Goal: Task Accomplishment & Management: Manage account settings

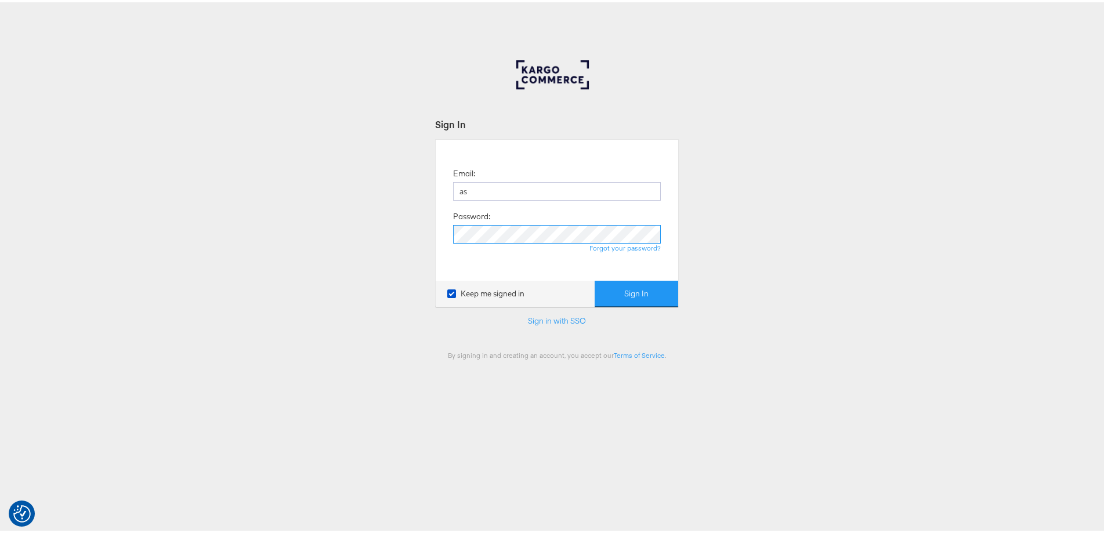
click at [595, 279] on button "Sign In" at bounding box center [637, 292] width 84 height 26
click at [514, 191] on input "as" at bounding box center [557, 189] width 208 height 19
type input "ashleigh.jones@ao.com"
click at [615, 286] on button "Sign In" at bounding box center [637, 292] width 84 height 26
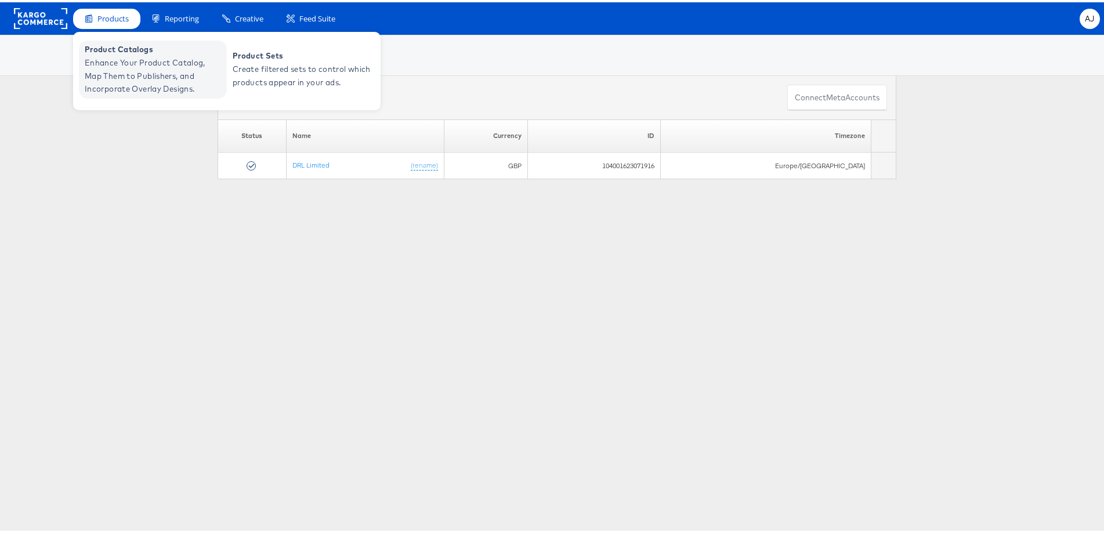
click at [118, 57] on span "Enhance Your Product Catalog, Map Them to Publishers, and Incorporate Overlay D…" at bounding box center [154, 73] width 139 height 39
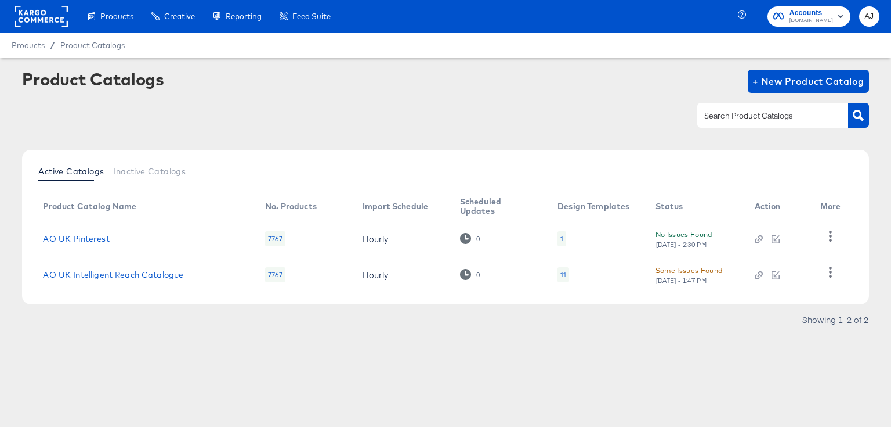
click at [70, 279] on td "AO UK Intelligent Reach Catalogue" at bounding box center [145, 274] width 222 height 36
click at [88, 274] on link "AO UK Intelligent Reach Catalogue" at bounding box center [113, 274] width 140 height 9
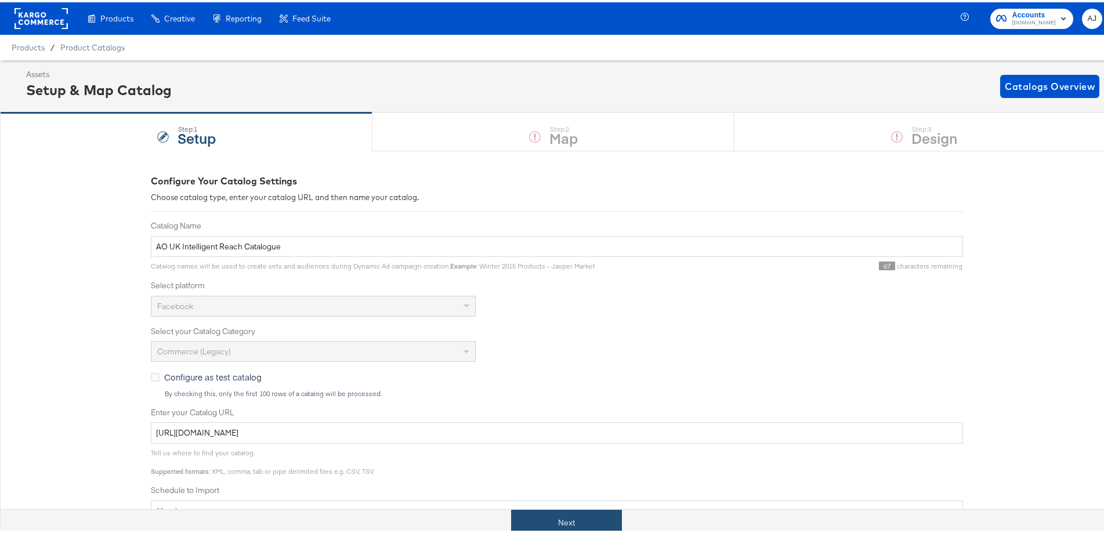
click at [559, 426] on button "Next" at bounding box center [566, 521] width 111 height 26
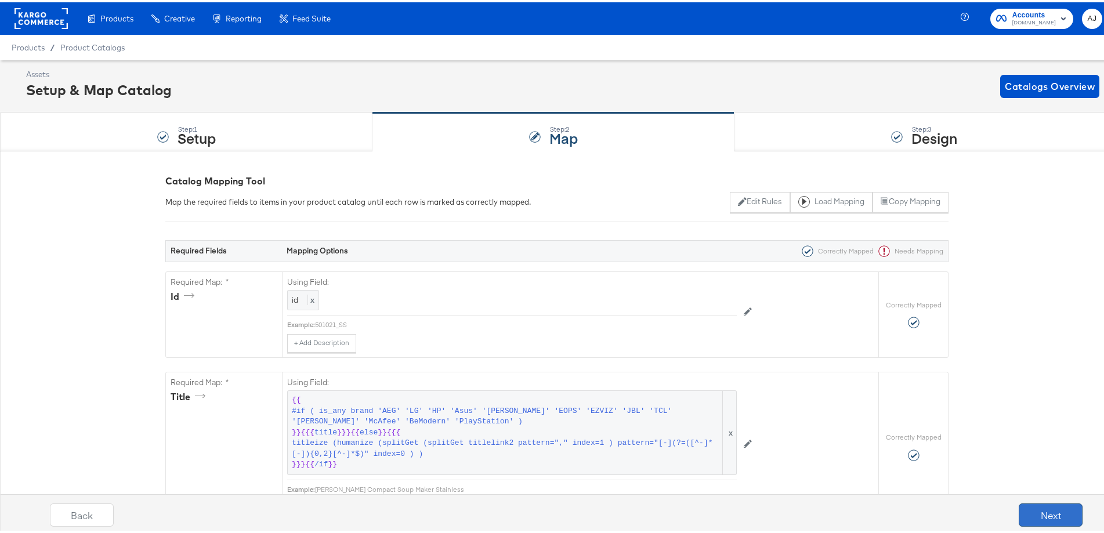
click at [891, 426] on button "Next" at bounding box center [1051, 512] width 64 height 23
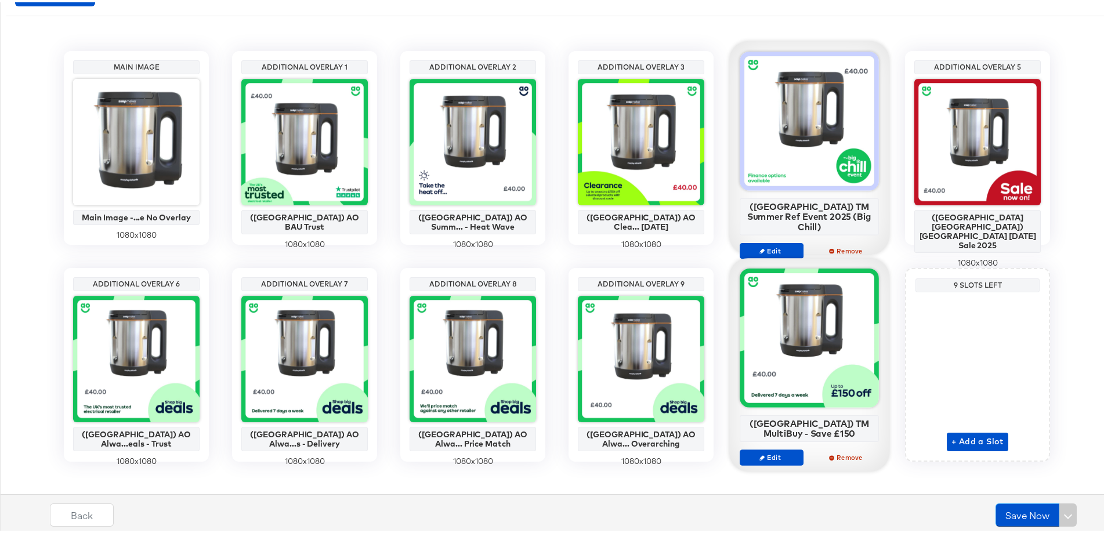
scroll to position [232, 0]
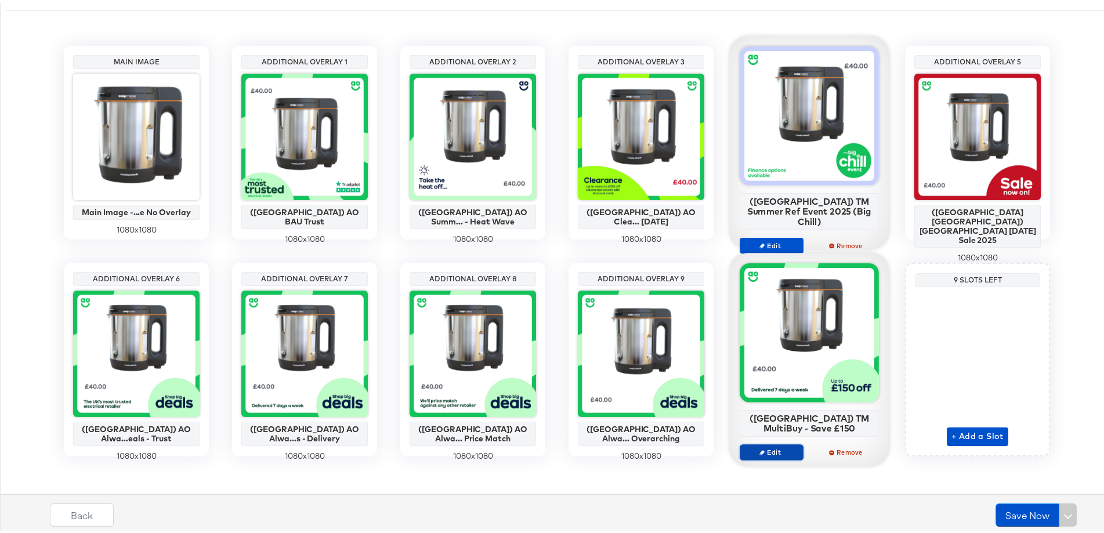
click at [769, 426] on span "Edit" at bounding box center [771, 450] width 53 height 9
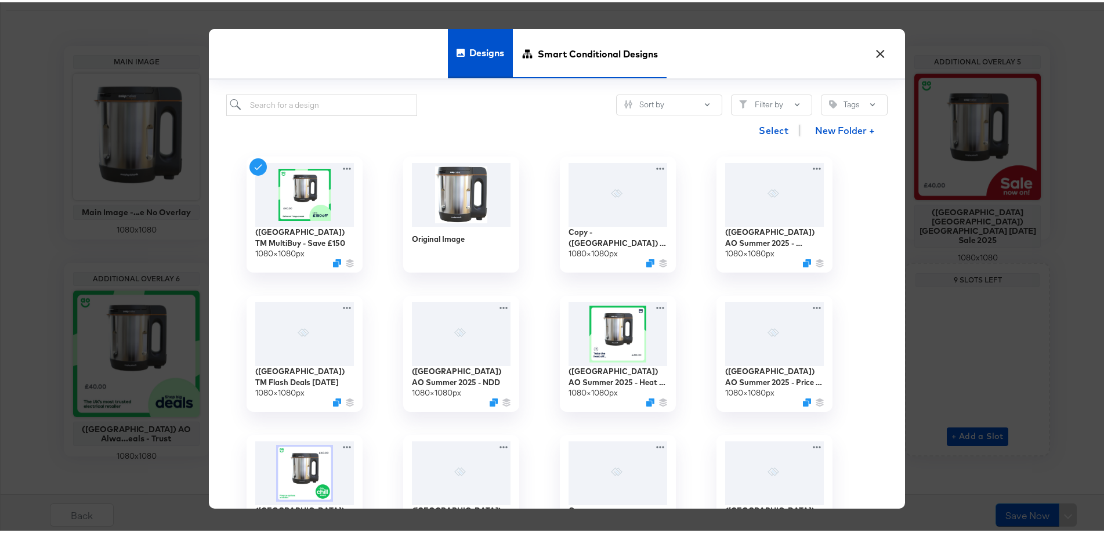
click at [565, 52] on span "Smart Conditional Designs" at bounding box center [598, 51] width 120 height 51
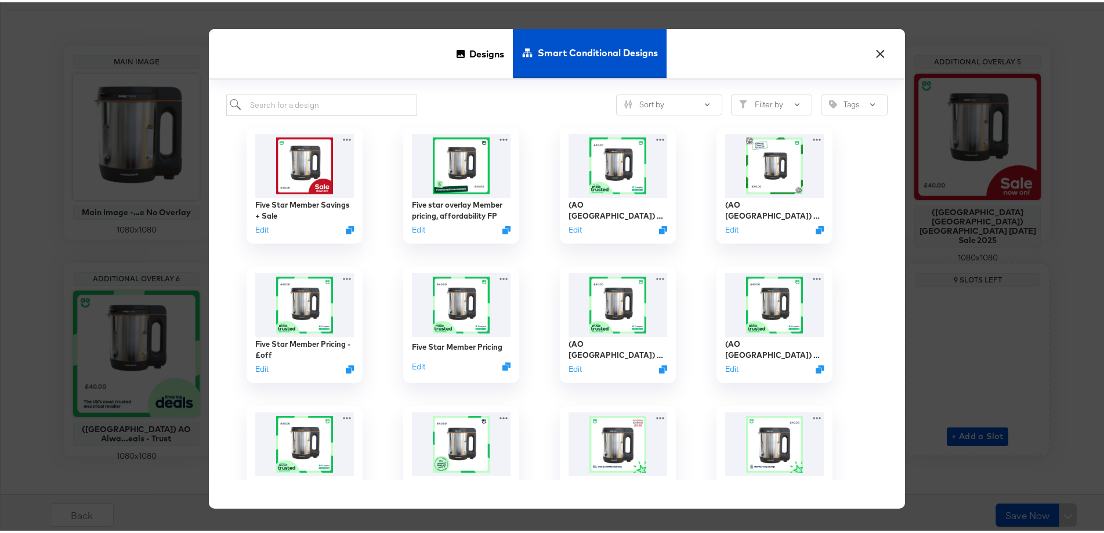
click at [880, 48] on button "×" at bounding box center [880, 48] width 21 height 21
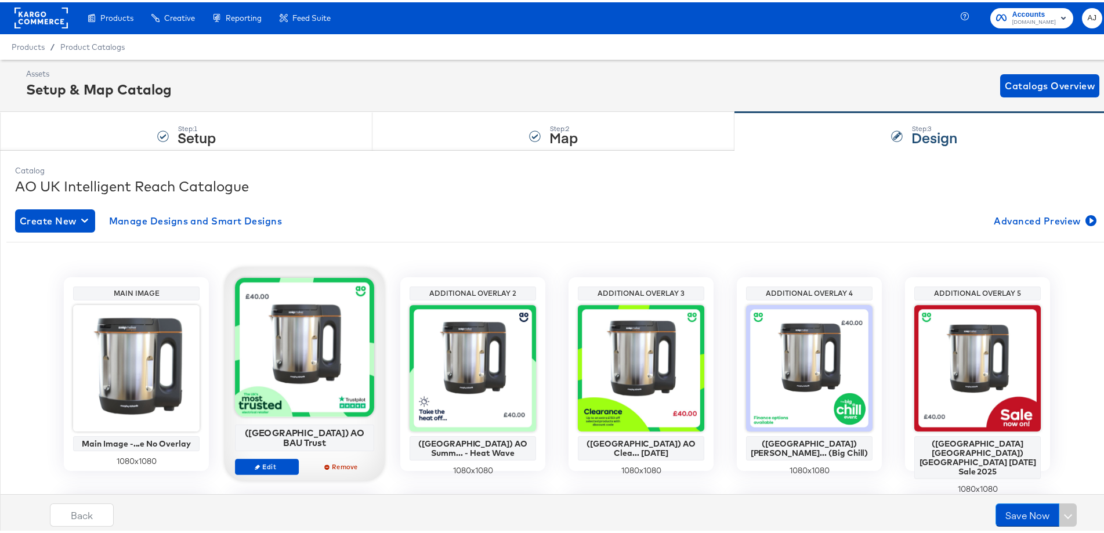
scroll to position [0, 0]
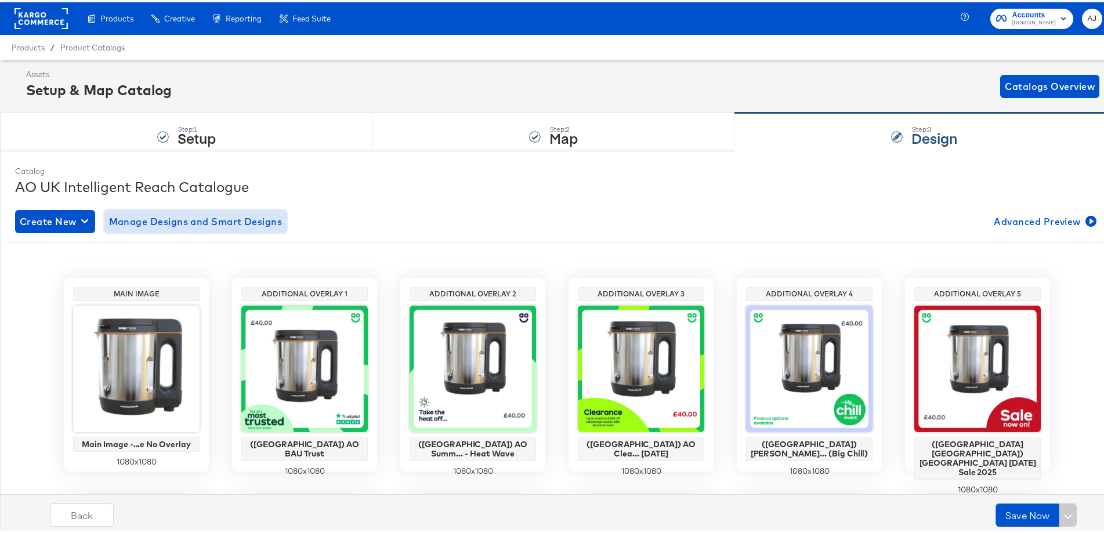
click at [136, 223] on span "Manage Designs and Smart Designs" at bounding box center [196, 219] width 174 height 16
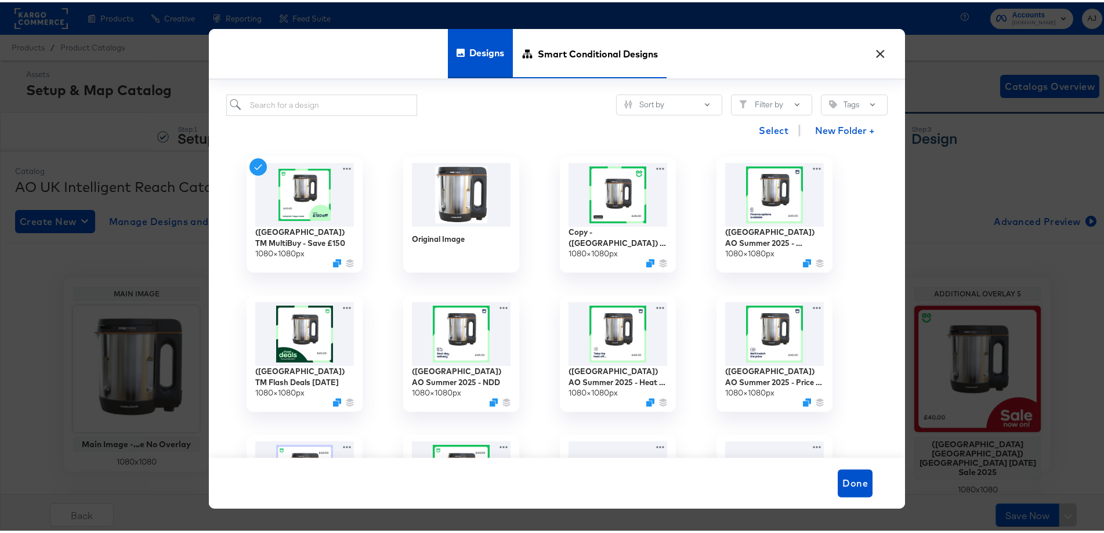
click at [613, 63] on span "Smart Conditional Designs" at bounding box center [598, 51] width 120 height 51
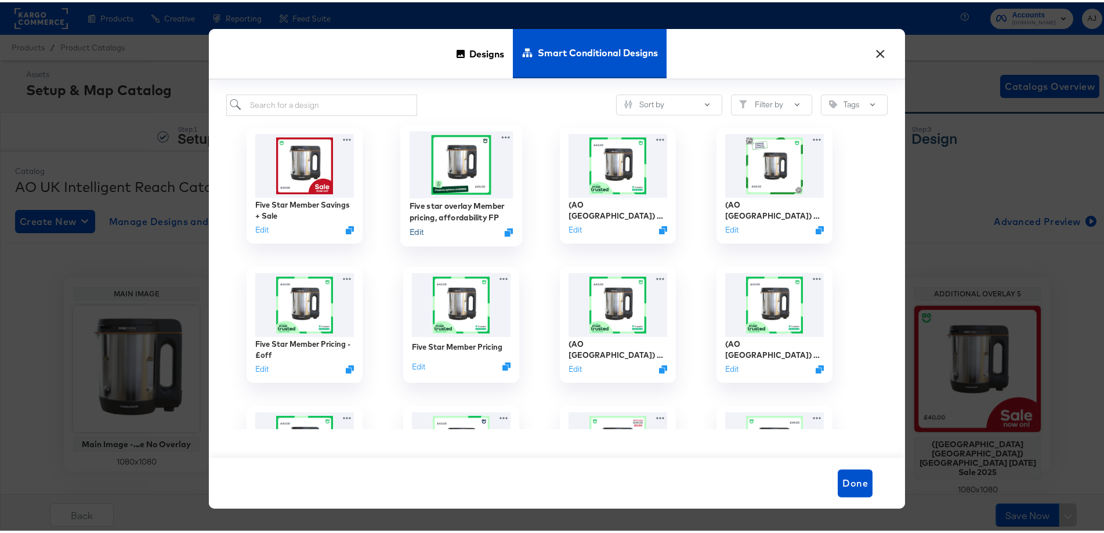
click at [410, 233] on button "Edit" at bounding box center [417, 229] width 14 height 11
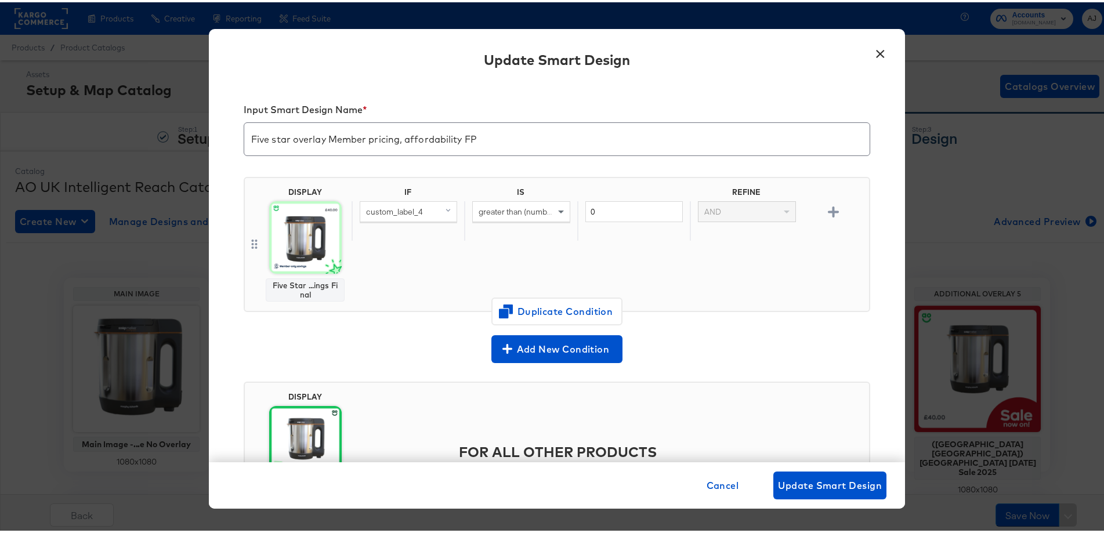
scroll to position [58, 0]
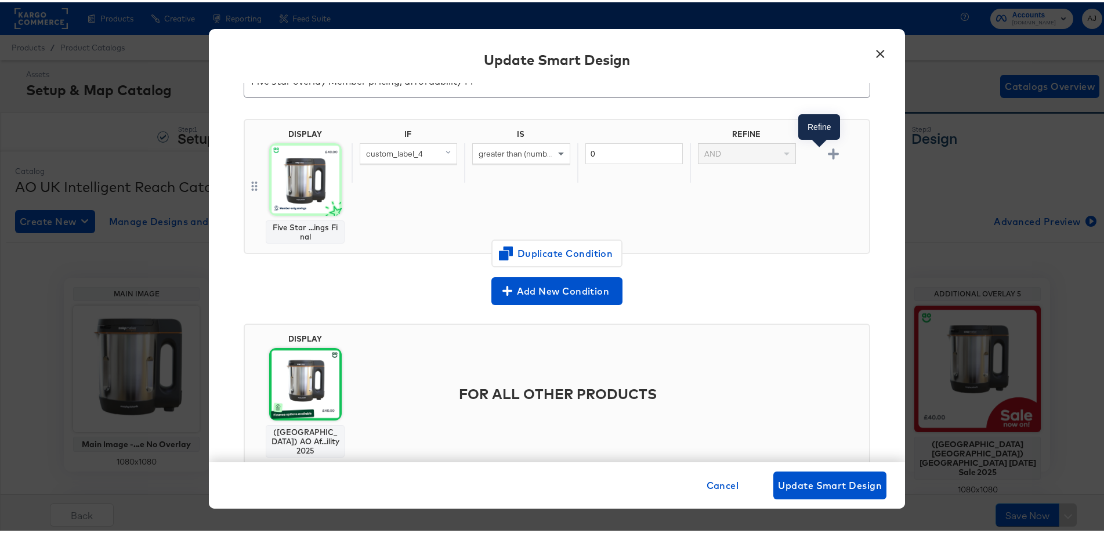
click at [828, 154] on icon "button" at bounding box center [833, 151] width 11 height 11
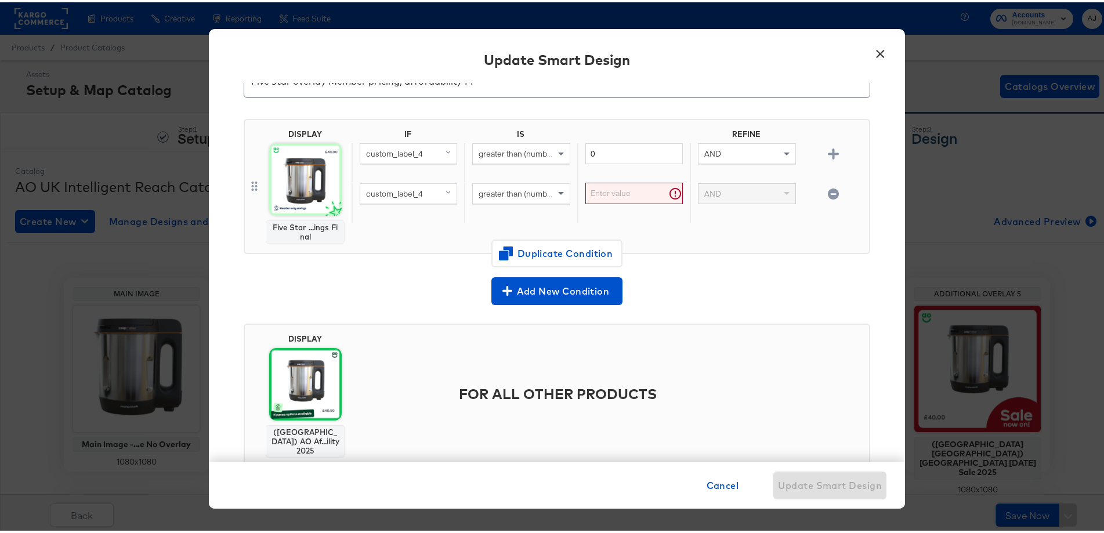
click at [523, 152] on span "greater than (number) (custom)" at bounding box center [535, 151] width 112 height 10
click at [781, 154] on span at bounding box center [788, 152] width 15 height 20
click at [686, 271] on div "Add New Condition" at bounding box center [557, 286] width 627 height 33
click at [530, 144] on div "greater than (number) (custom)" at bounding box center [521, 152] width 96 height 20
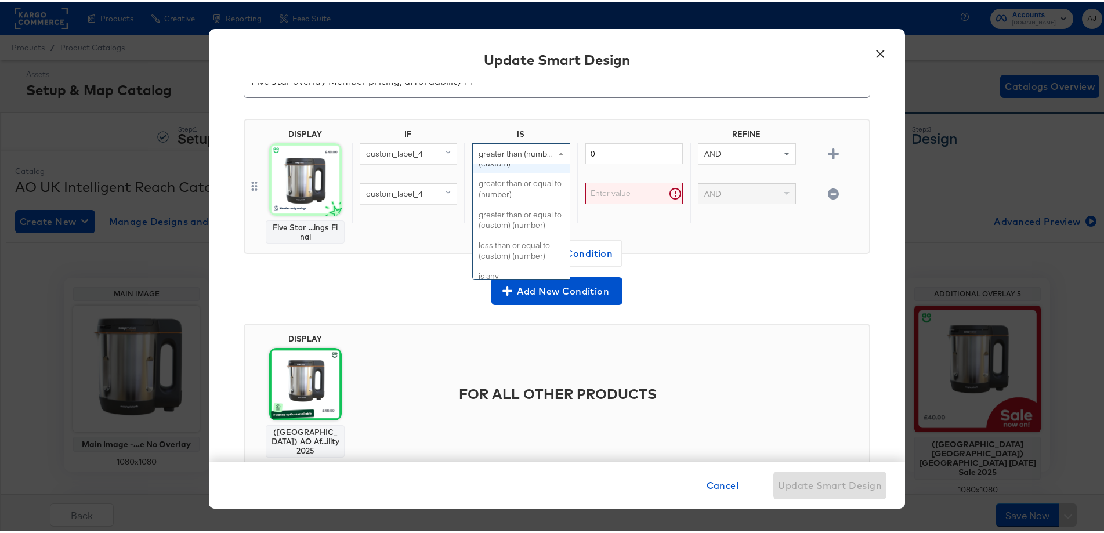
click at [425, 153] on div "custom_label_4" at bounding box center [408, 152] width 96 height 20
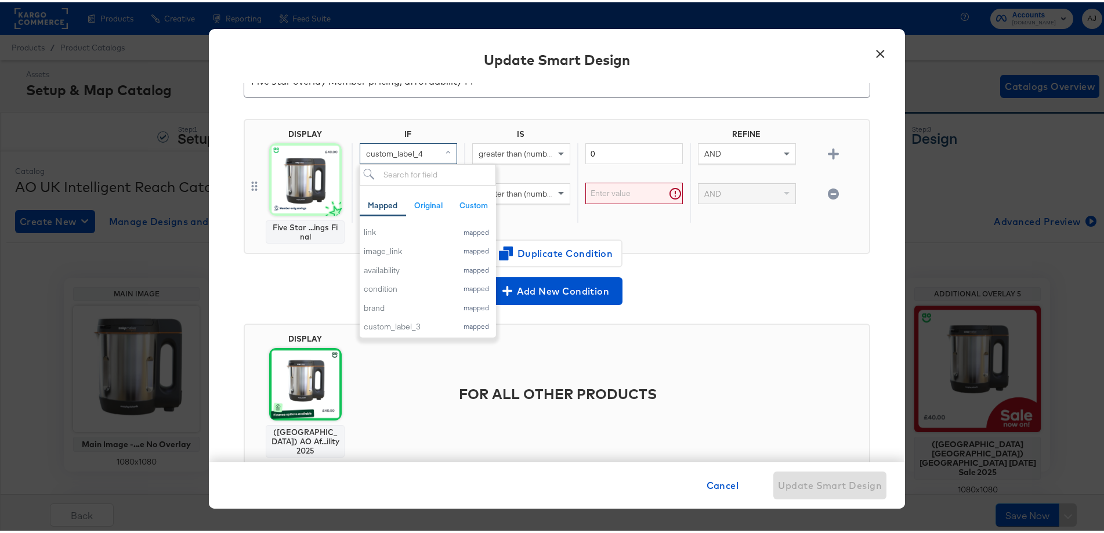
scroll to position [58, 0]
click at [409, 323] on div "brand" at bounding box center [408, 325] width 88 height 11
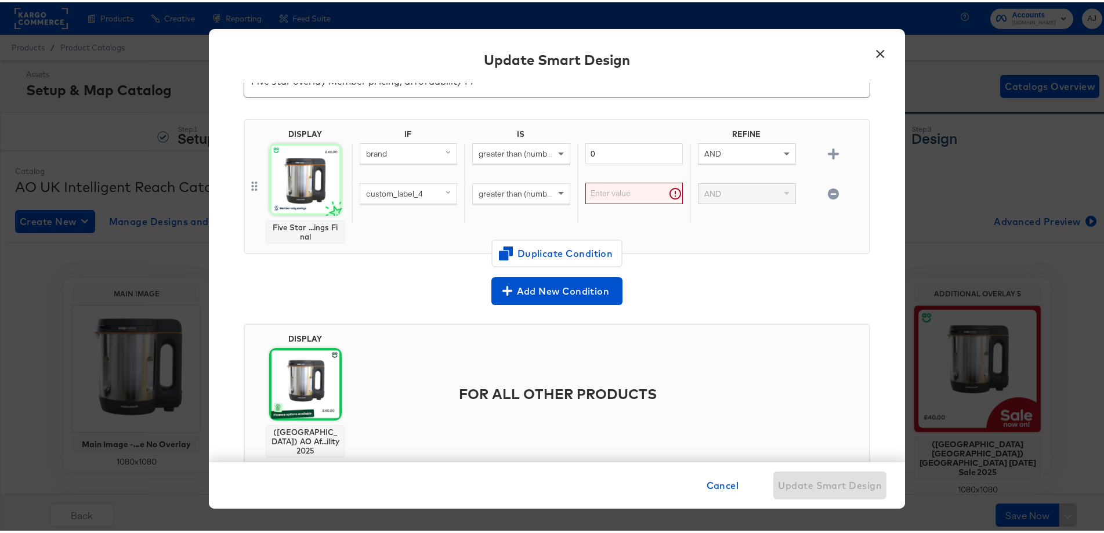
click at [424, 196] on div "custom_label_4" at bounding box center [408, 192] width 96 height 20
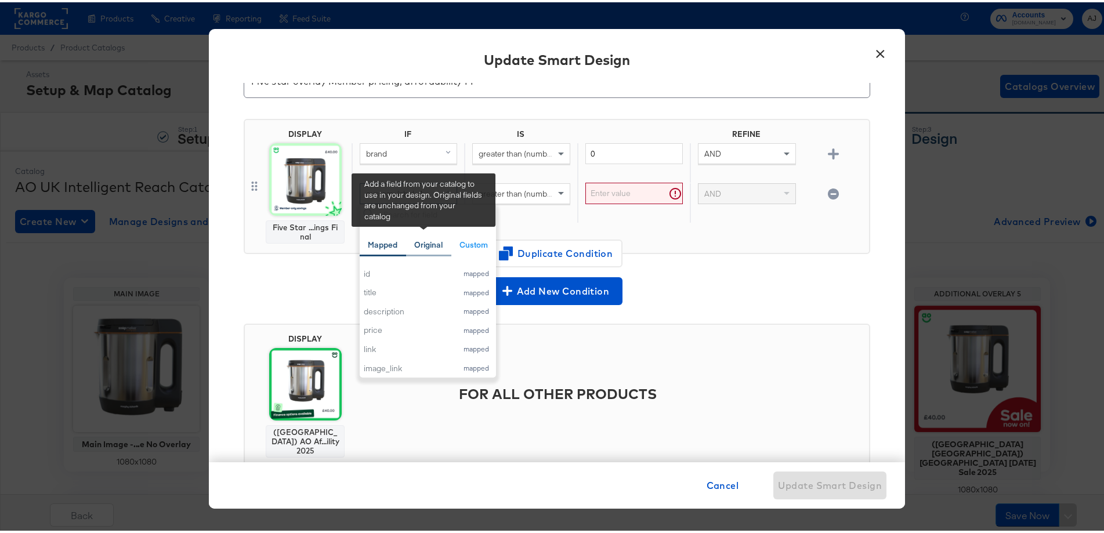
click at [438, 246] on div "Original" at bounding box center [428, 242] width 28 height 11
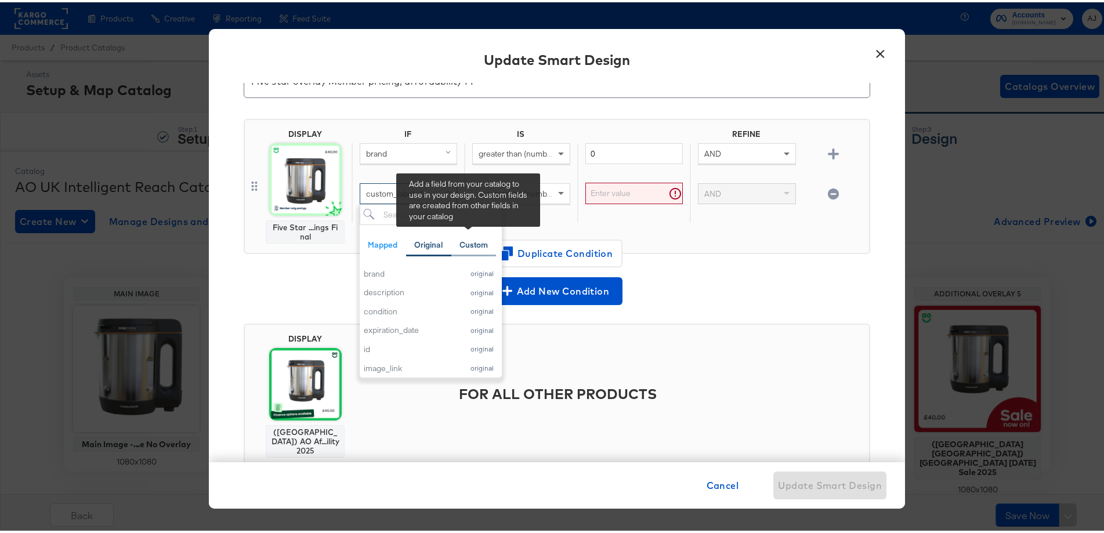
click at [478, 240] on div "Custom" at bounding box center [474, 242] width 28 height 11
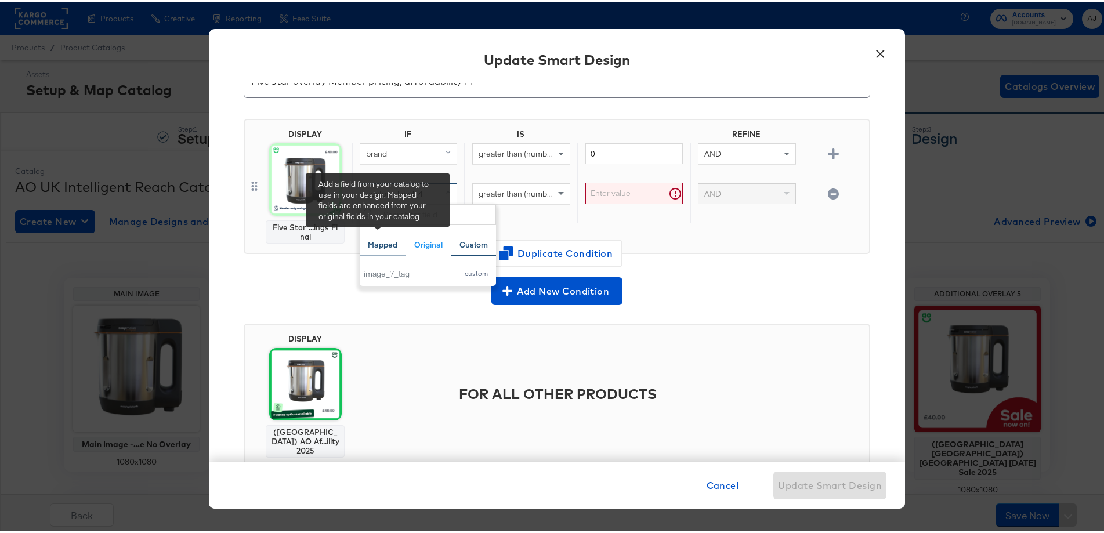
click at [378, 244] on div "Mapped" at bounding box center [383, 242] width 30 height 11
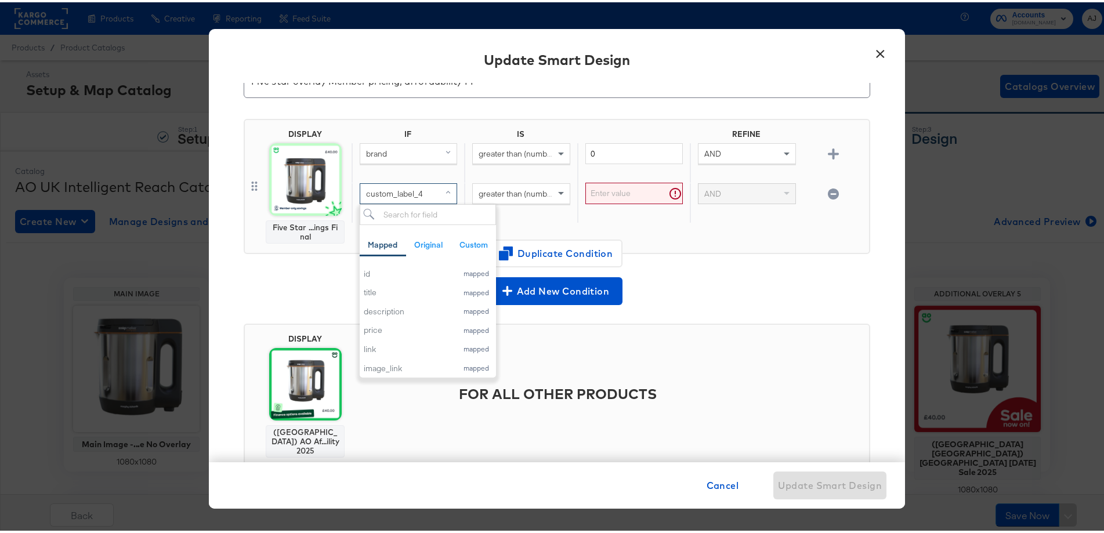
click at [776, 270] on div "Add New Condition" at bounding box center [557, 286] width 627 height 33
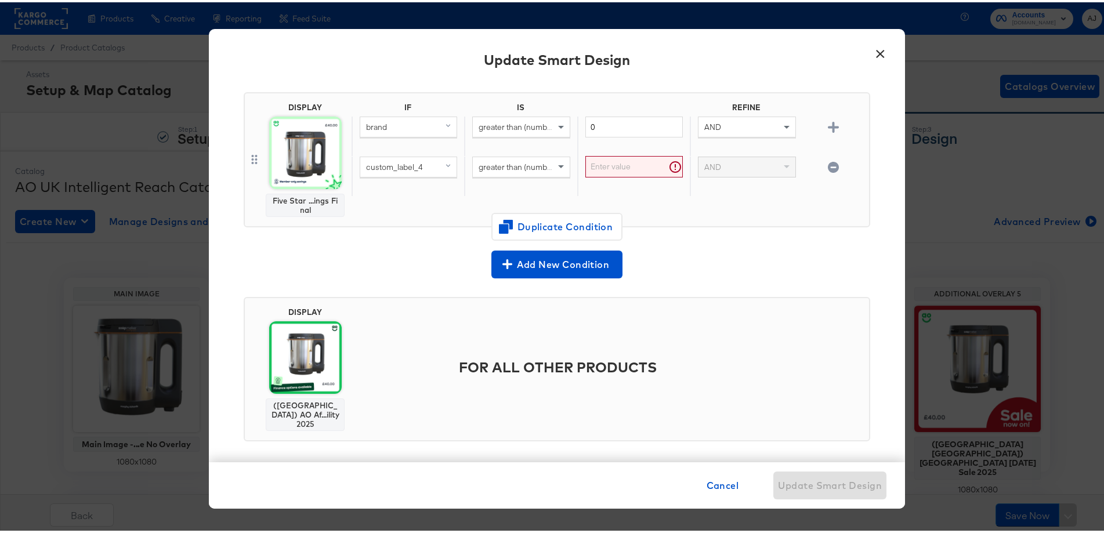
click at [690, 426] on div "Cancel Update Smart Design" at bounding box center [556, 483] width 659 height 28
click at [732, 426] on button "Cancel" at bounding box center [723, 483] width 42 height 28
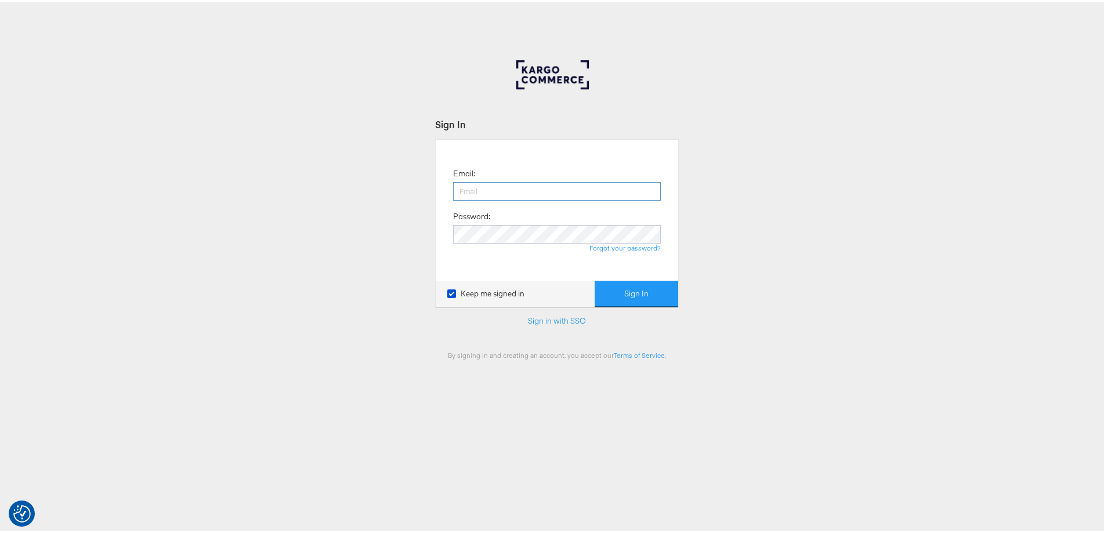
click at [470, 183] on input "email" at bounding box center [557, 189] width 208 height 19
type input "ashleigh.jones@ao.com"
click at [595, 279] on button "Sign In" at bounding box center [637, 292] width 84 height 26
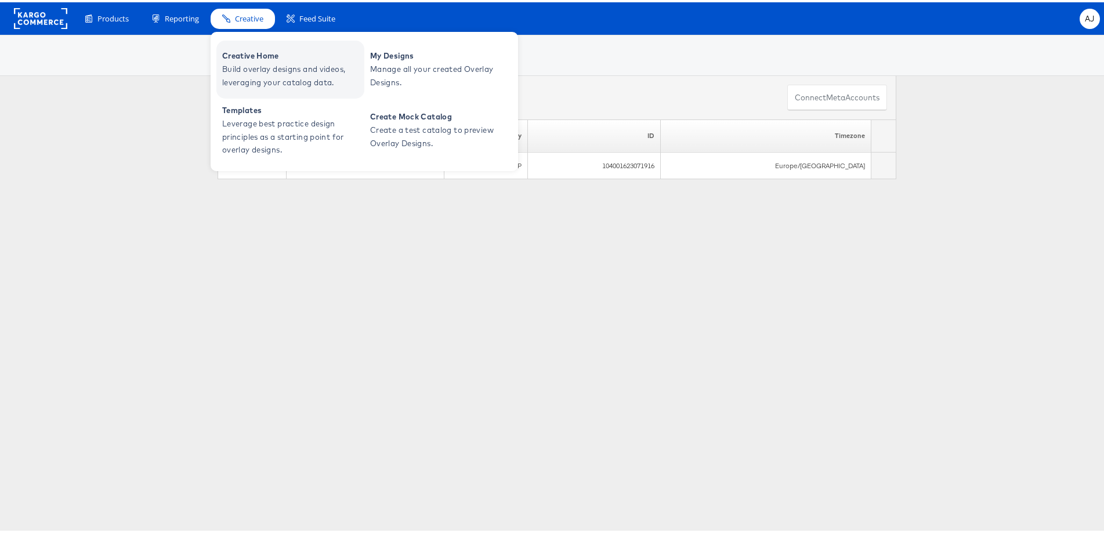
click at [279, 67] on span "Build overlay designs and videos, leveraging your catalog data." at bounding box center [291, 73] width 139 height 27
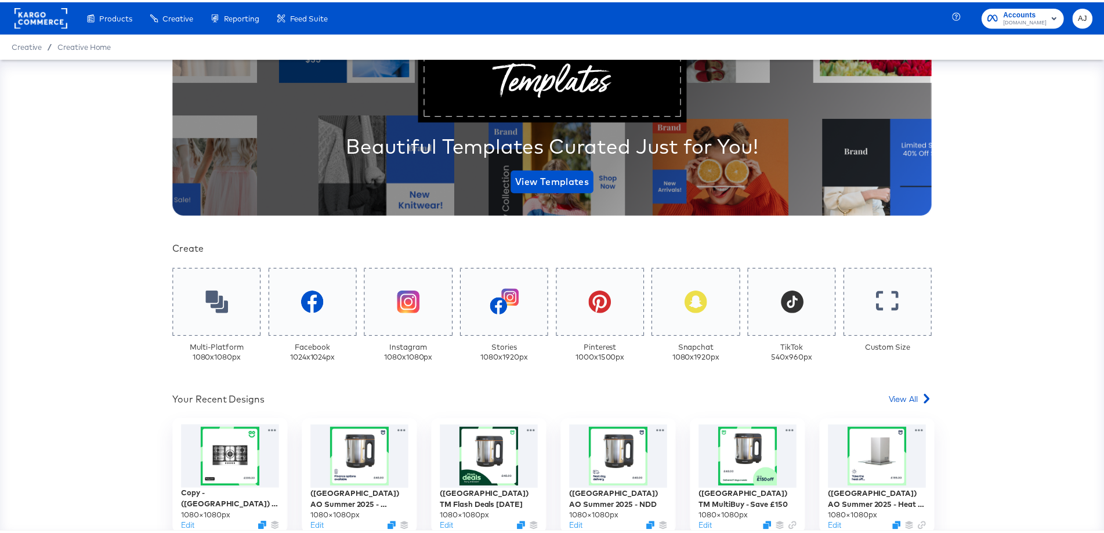
scroll to position [232, 0]
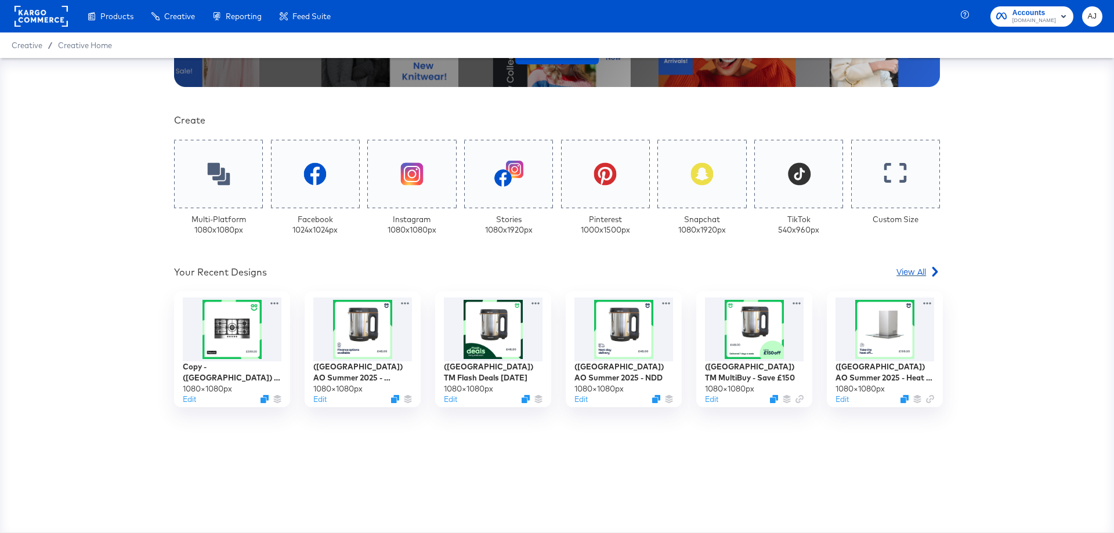
click at [918, 275] on span "View All" at bounding box center [912, 272] width 30 height 12
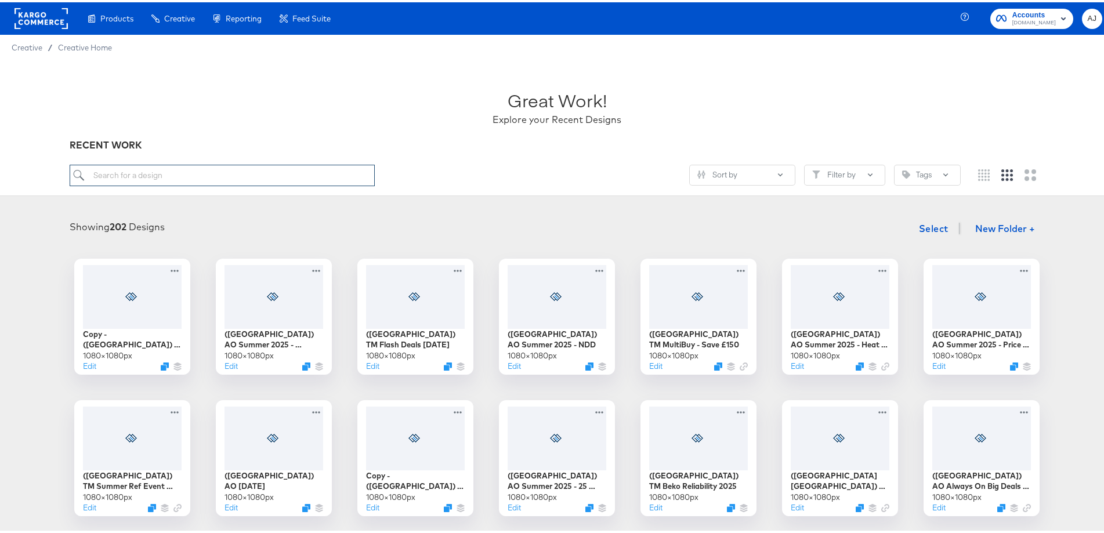
click at [219, 176] on input "search" at bounding box center [223, 172] width 306 height 21
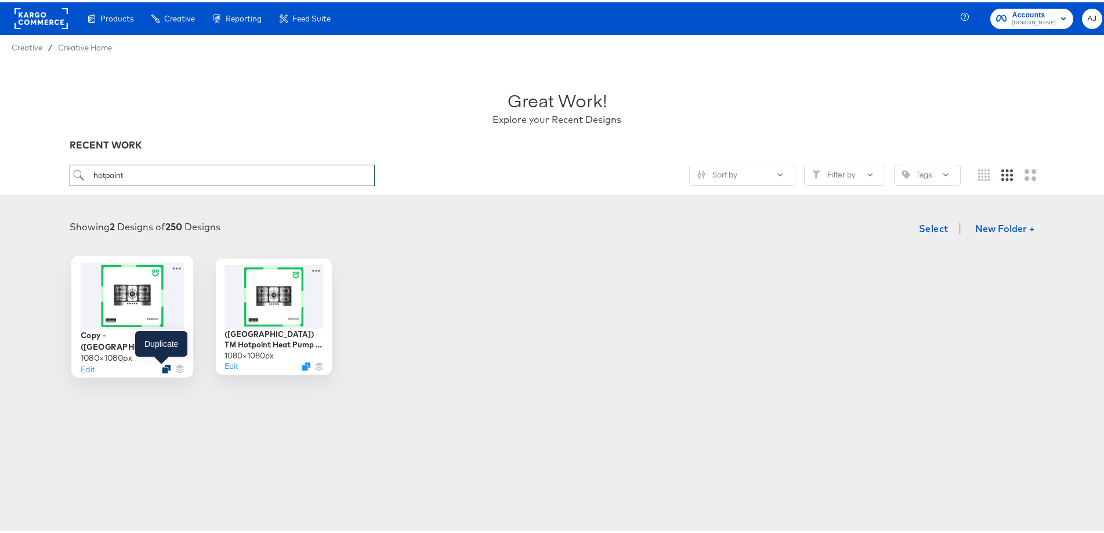
type input "hotpoint"
click at [162, 363] on icon "Duplicate" at bounding box center [166, 367] width 9 height 9
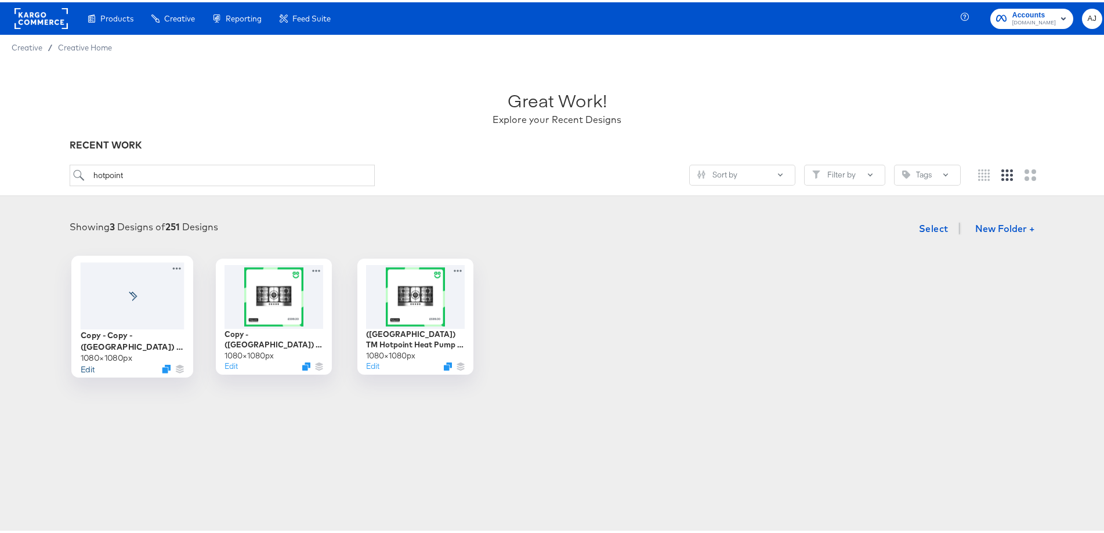
click at [85, 369] on button "Edit" at bounding box center [88, 366] width 14 height 11
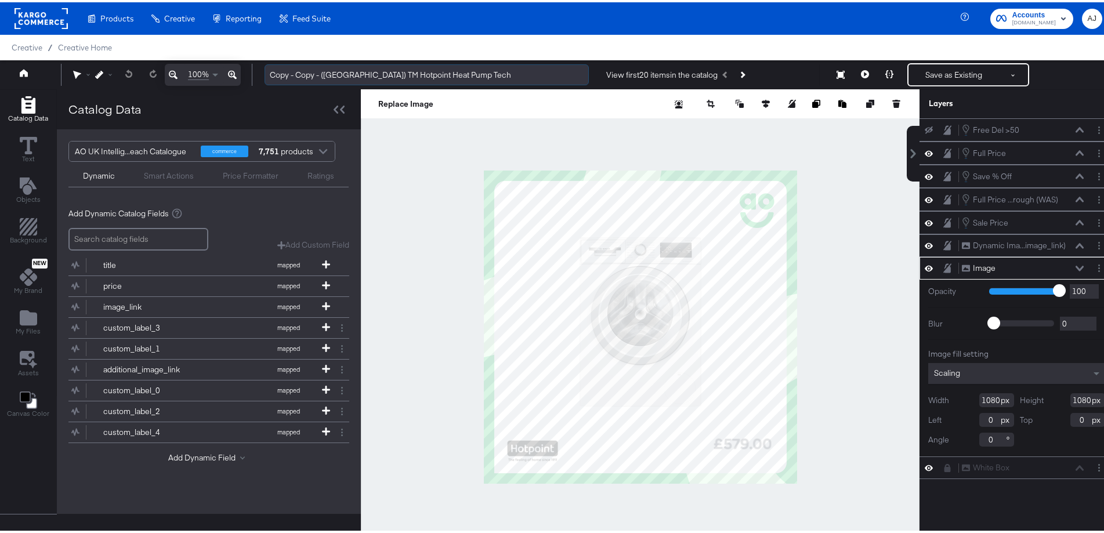
click at [327, 73] on input "Copy - Copy - (UK) TM Hotpoint Heat Pump Tech" at bounding box center [427, 72] width 324 height 21
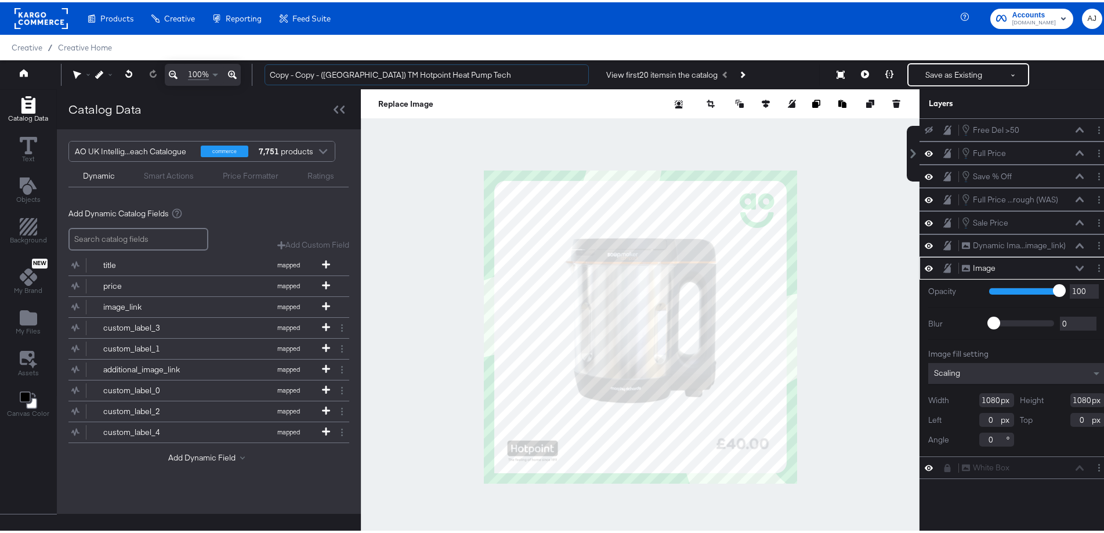
drag, startPoint x: 321, startPoint y: 73, endPoint x: 241, endPoint y: 74, distance: 80.1
click at [241, 74] on div "100% Copy - Copy - (UK) TM Hotpoint Heat Pump Tech View first 20 items in the c…" at bounding box center [557, 72] width 1114 height 29
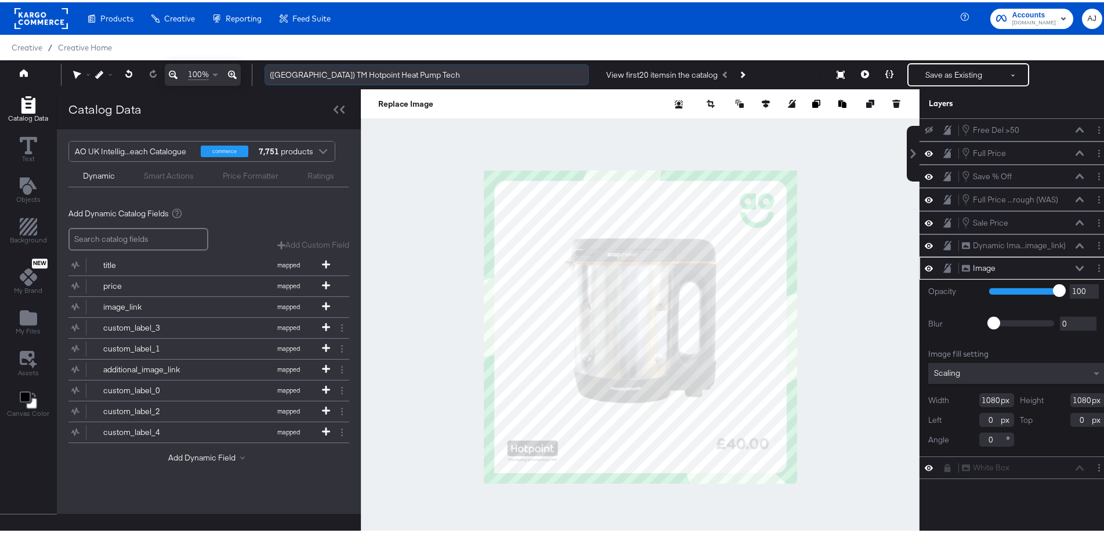
drag, startPoint x: 404, startPoint y: 71, endPoint x: 332, endPoint y: 70, distance: 72.0
click at [332, 70] on input "(UK) TM Hotpoint Heat Pump Tech" at bounding box center [427, 72] width 324 height 21
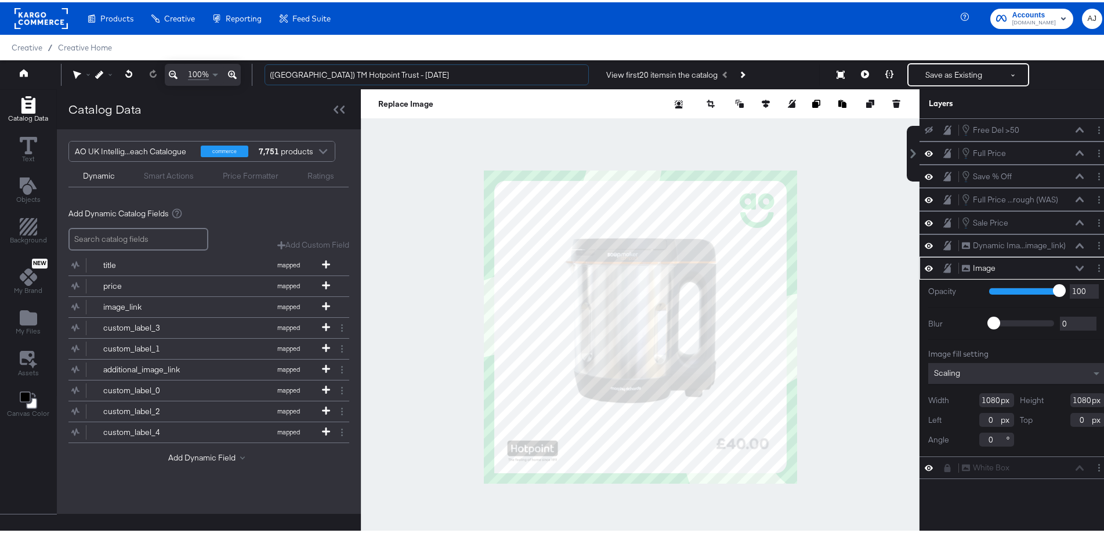
type input "([GEOGRAPHIC_DATA]) TM Hotpoint Trust - [DATE]"
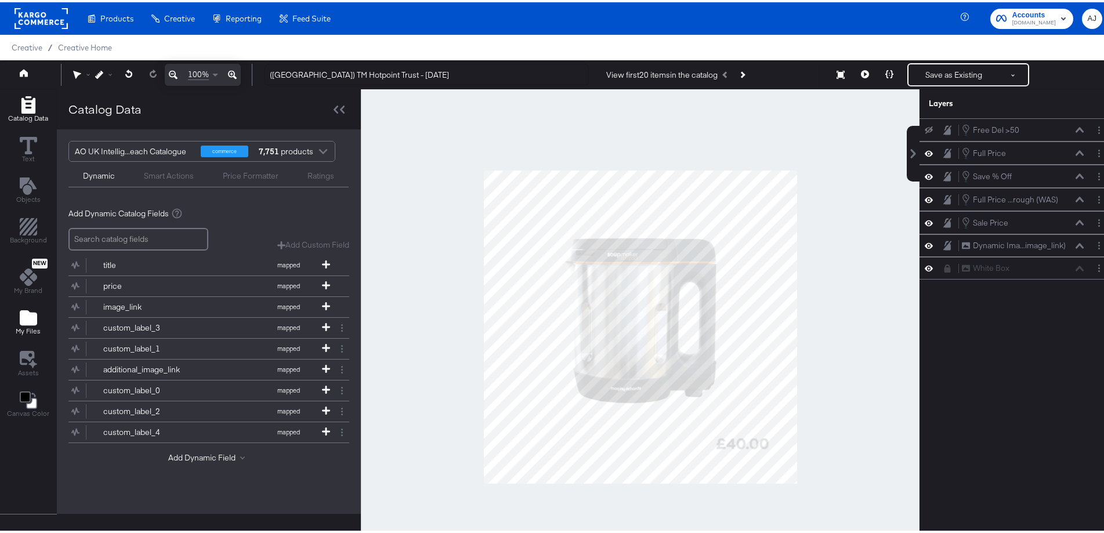
click at [28, 322] on icon "Add Files" at bounding box center [28, 315] width 17 height 15
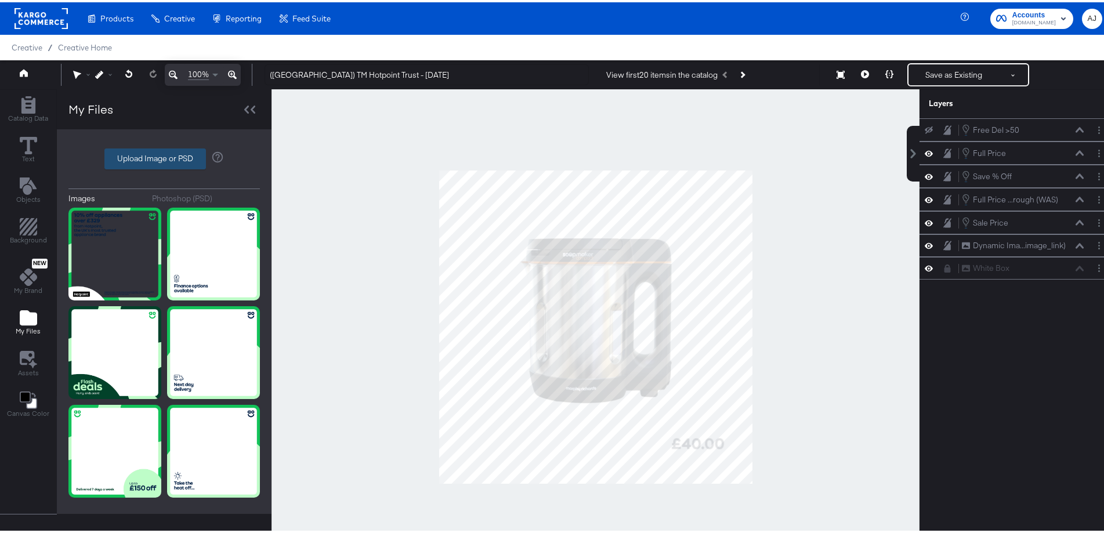
click at [155, 166] on label "Upload Image or PSD" at bounding box center [155, 157] width 100 height 20
click at [164, 157] on input "Upload Image or PSD" at bounding box center [164, 157] width 0 height 0
type input "C:\fakepath\06 135092 1080x1080.jpg"
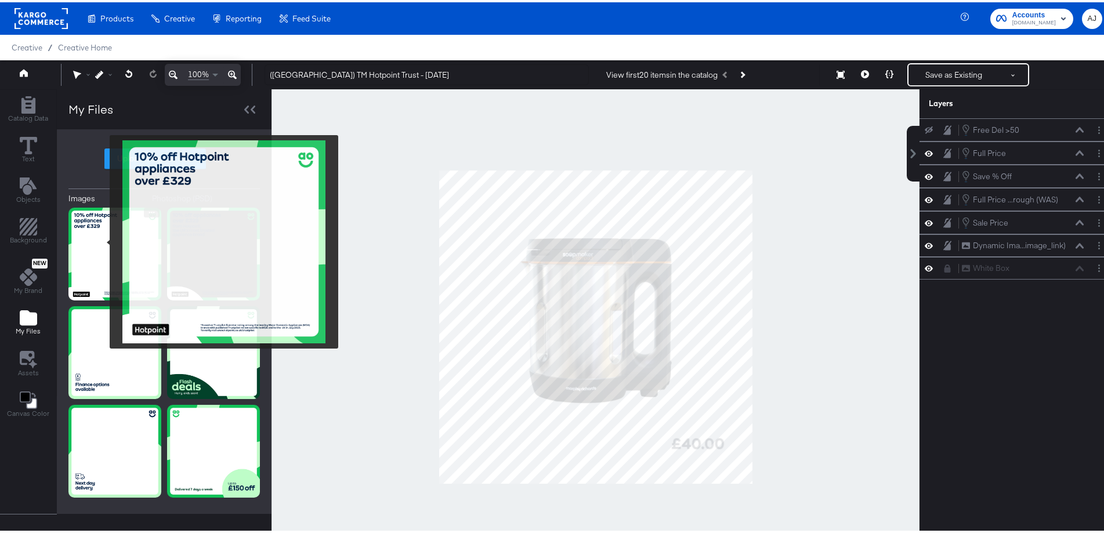
click at [102, 240] on img at bounding box center [114, 251] width 93 height 93
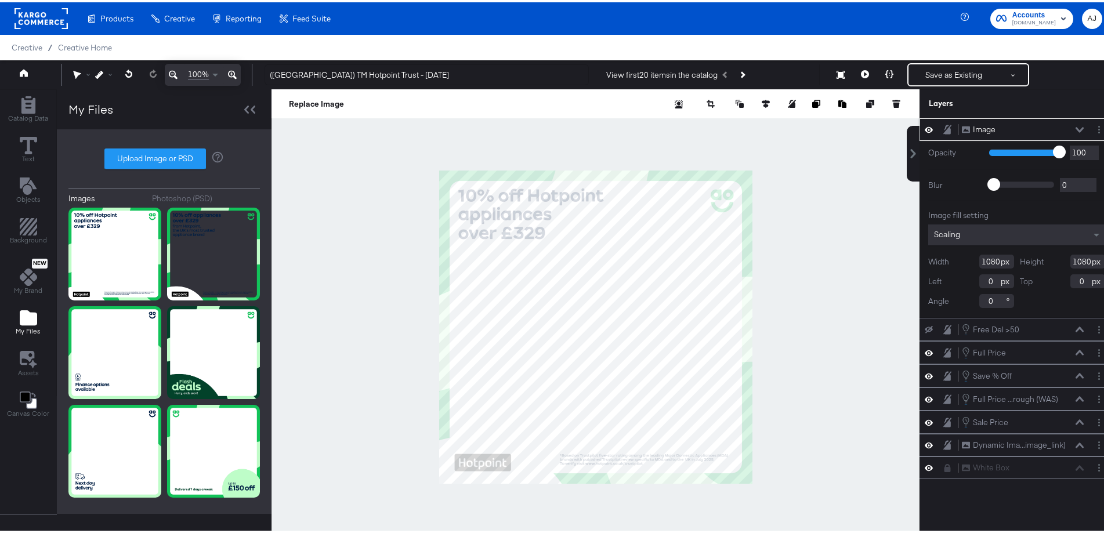
click at [1076, 128] on icon at bounding box center [1080, 128] width 8 height 6
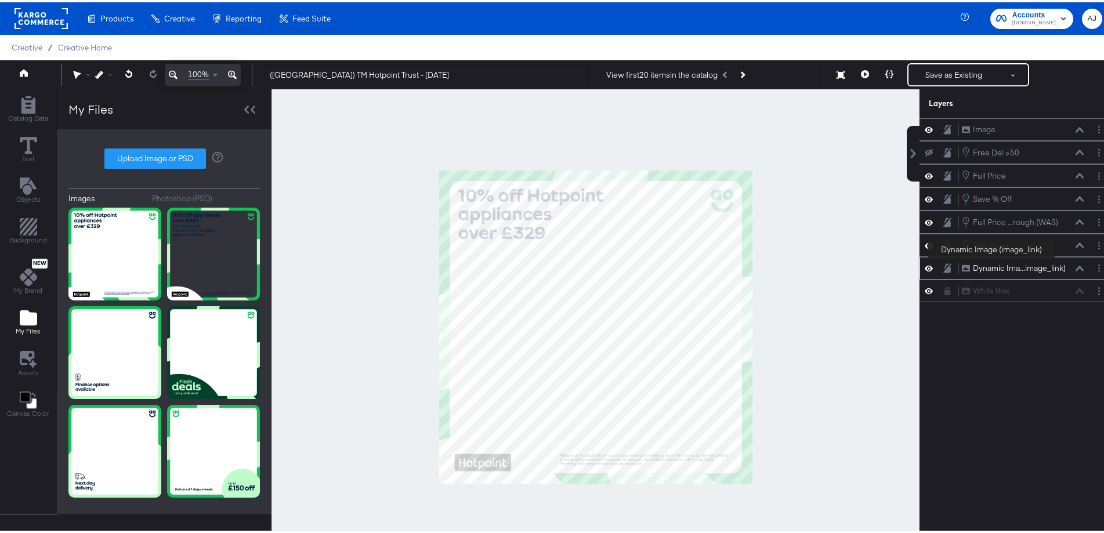
click at [992, 266] on div "Dynamic Ima...image_link)" at bounding box center [1019, 266] width 93 height 11
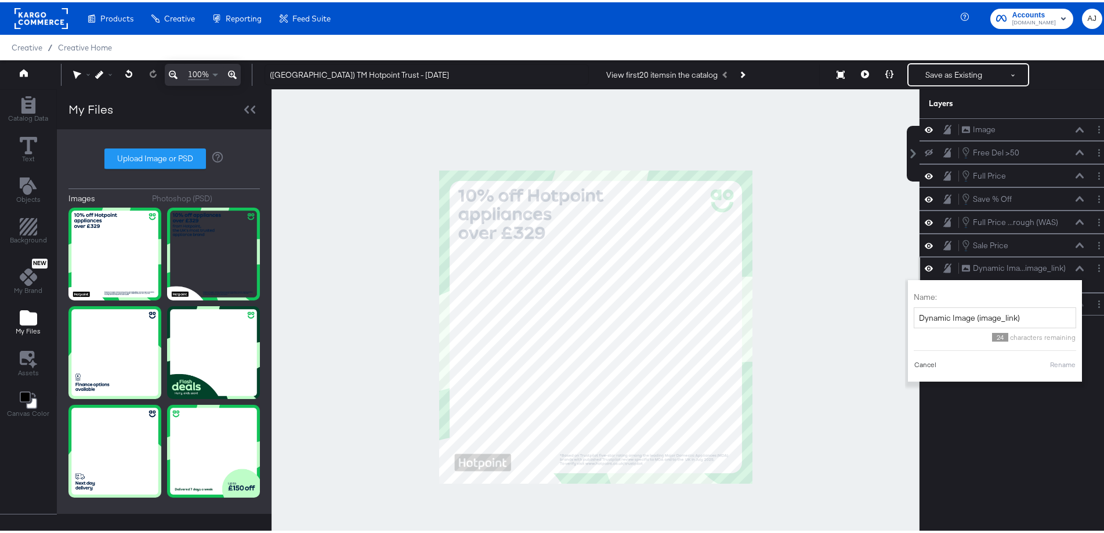
click at [914, 366] on button "Cancel" at bounding box center [925, 362] width 23 height 10
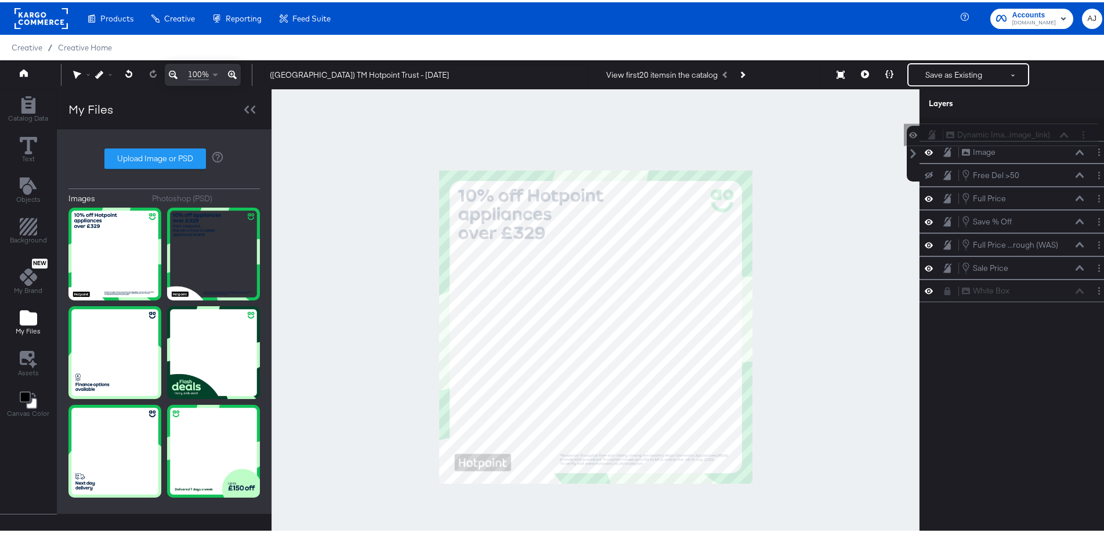
drag, startPoint x: 1006, startPoint y: 258, endPoint x: 1000, endPoint y: 121, distance: 137.1
click at [1000, 121] on div "Image Image Free Del >50 Free Del >50 Full Price Full Price Save % Off Save % O…" at bounding box center [1017, 208] width 194 height 184
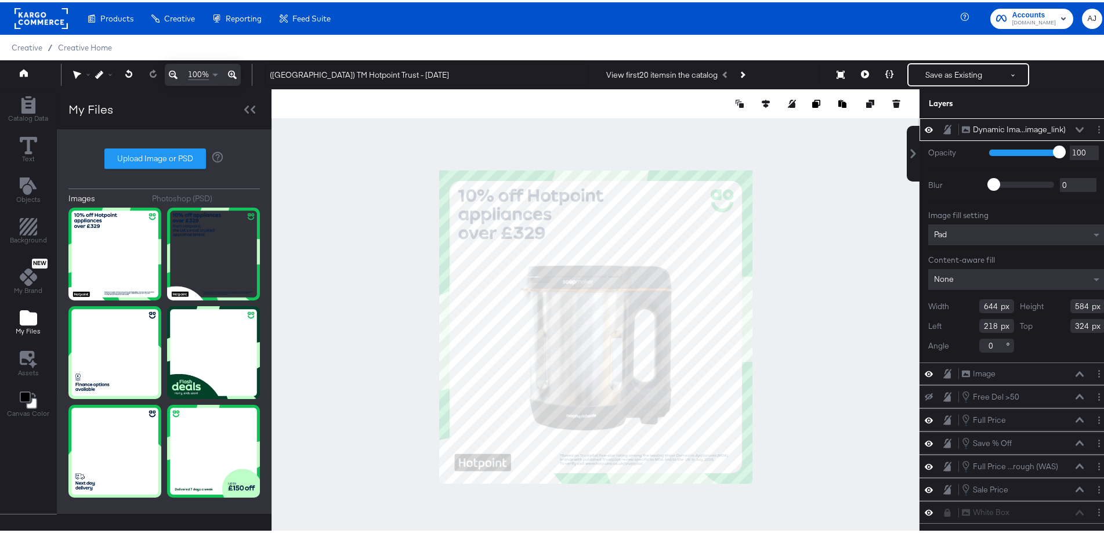
type input "324"
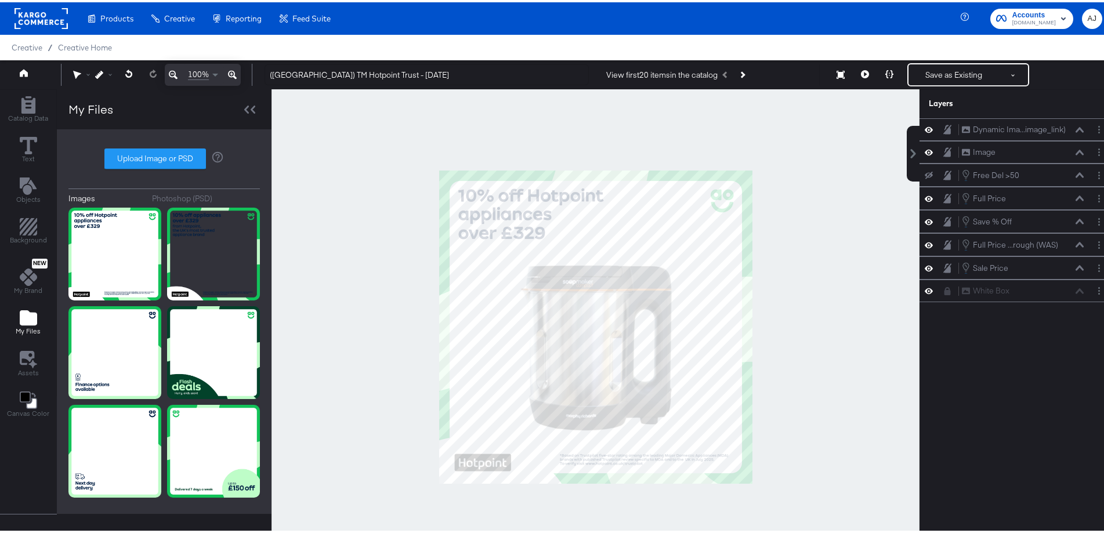
click at [843, 273] on div at bounding box center [596, 325] width 648 height 476
click at [1093, 268] on button "Layer Options" at bounding box center [1099, 266] width 12 height 12
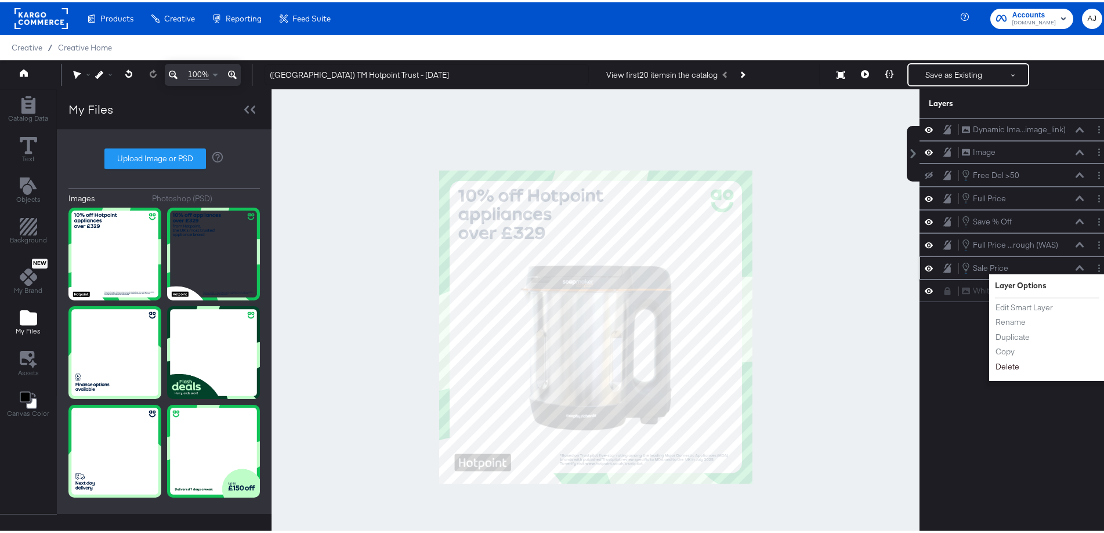
click at [1000, 368] on button "Delete" at bounding box center [1007, 365] width 25 height 12
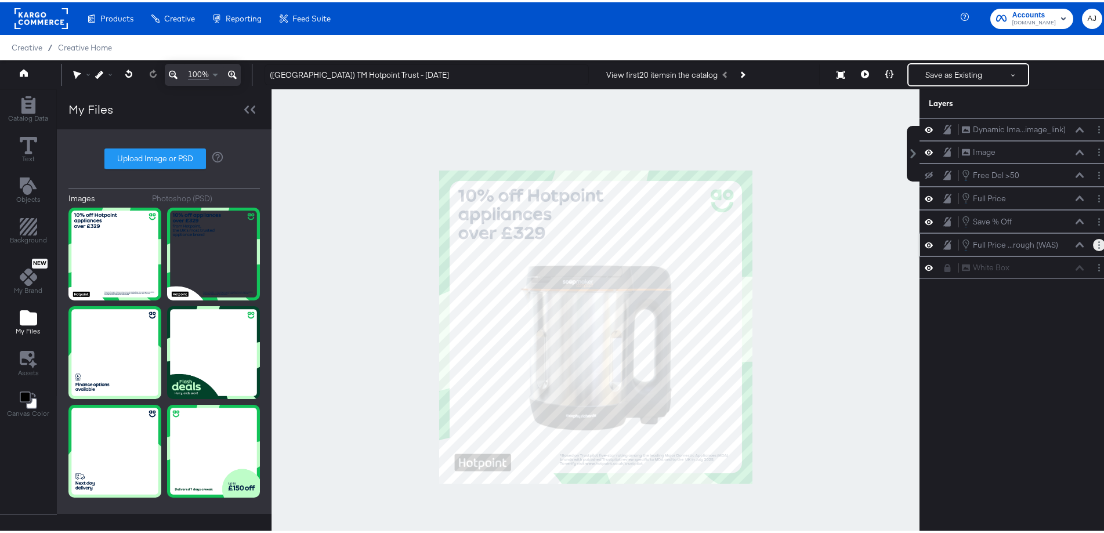
click at [1093, 243] on button "Layer Options" at bounding box center [1099, 243] width 12 height 12
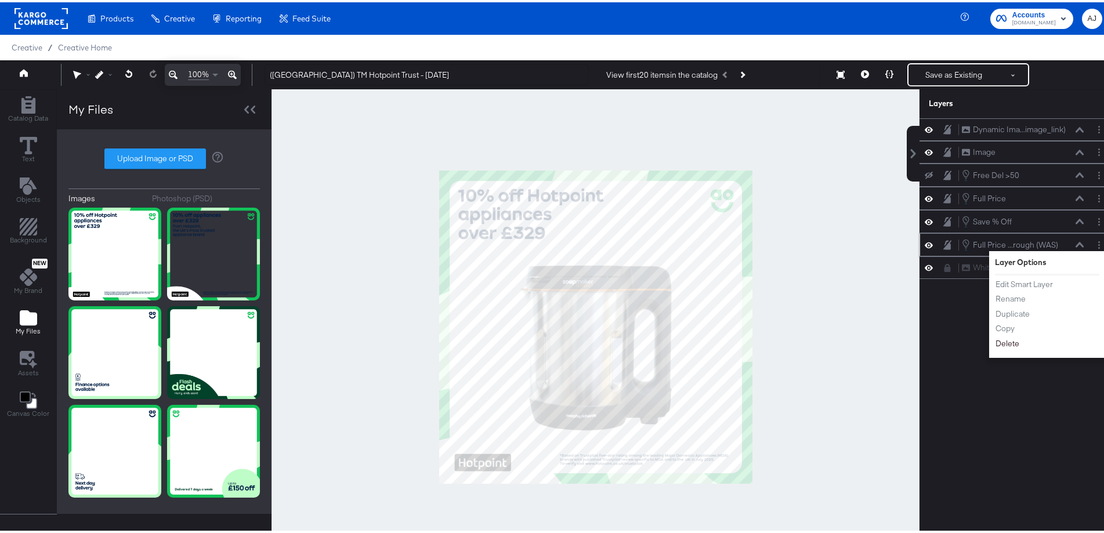
click at [995, 337] on button "Delete" at bounding box center [1007, 341] width 25 height 12
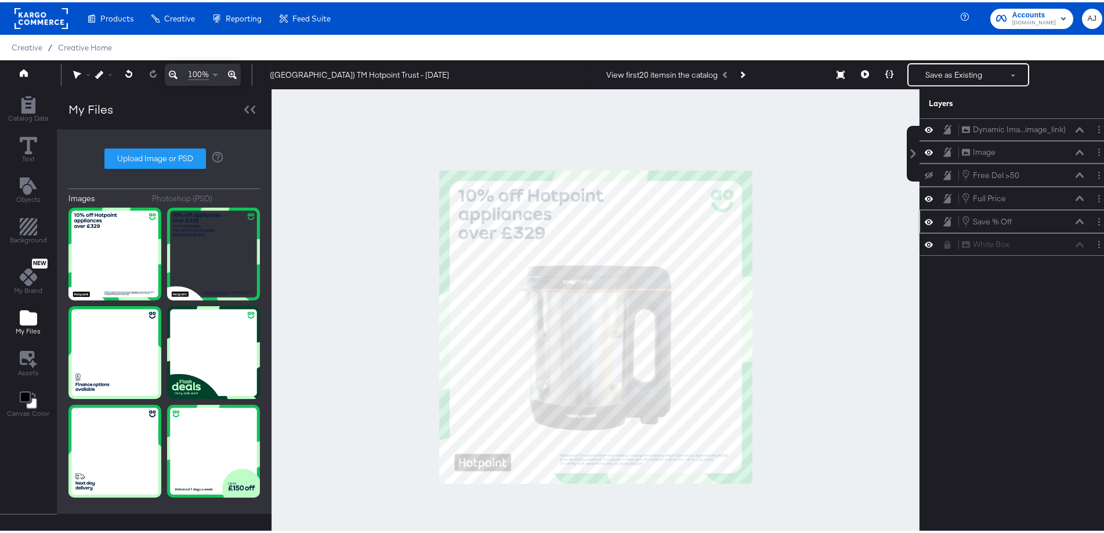
click at [1089, 226] on div "Save % Off Save % Off" at bounding box center [1017, 219] width 194 height 23
click at [1093, 224] on button "Layer Options" at bounding box center [1099, 220] width 12 height 12
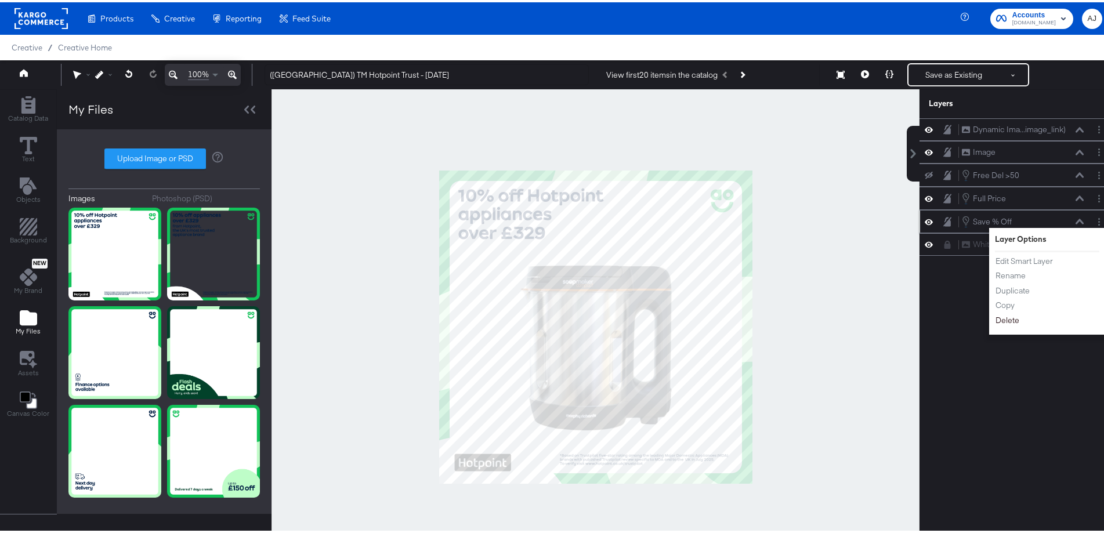
click at [1000, 319] on button "Delete" at bounding box center [1007, 318] width 25 height 12
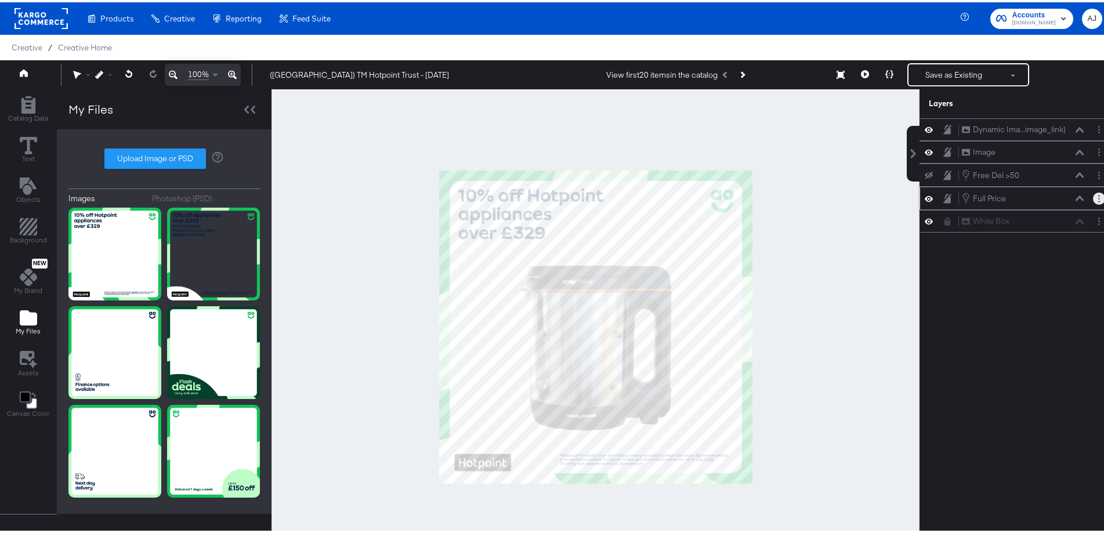
click at [1093, 198] on button "Layer Options" at bounding box center [1099, 196] width 12 height 12
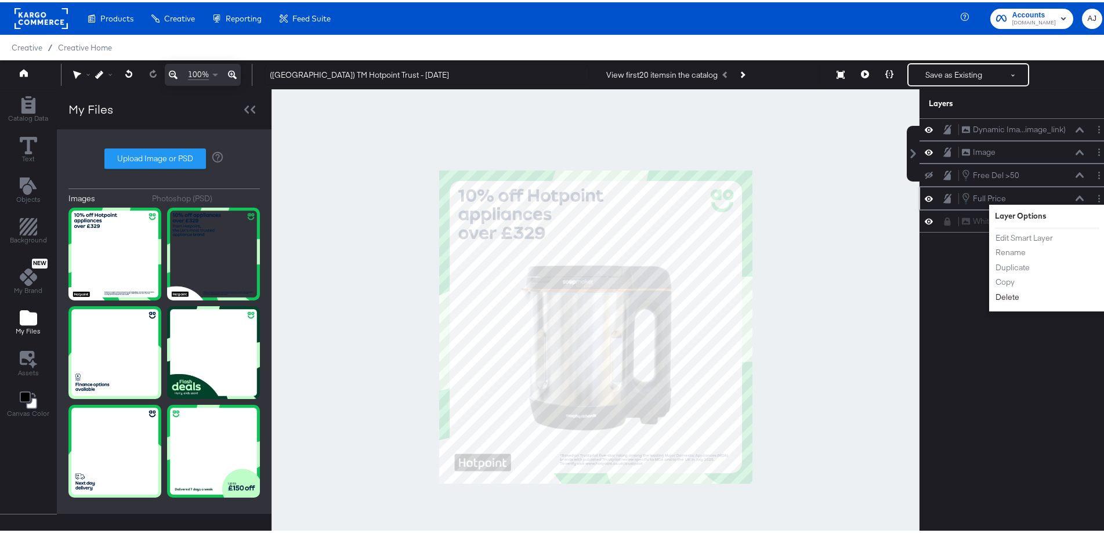
click at [1009, 295] on button "Delete" at bounding box center [1007, 295] width 25 height 12
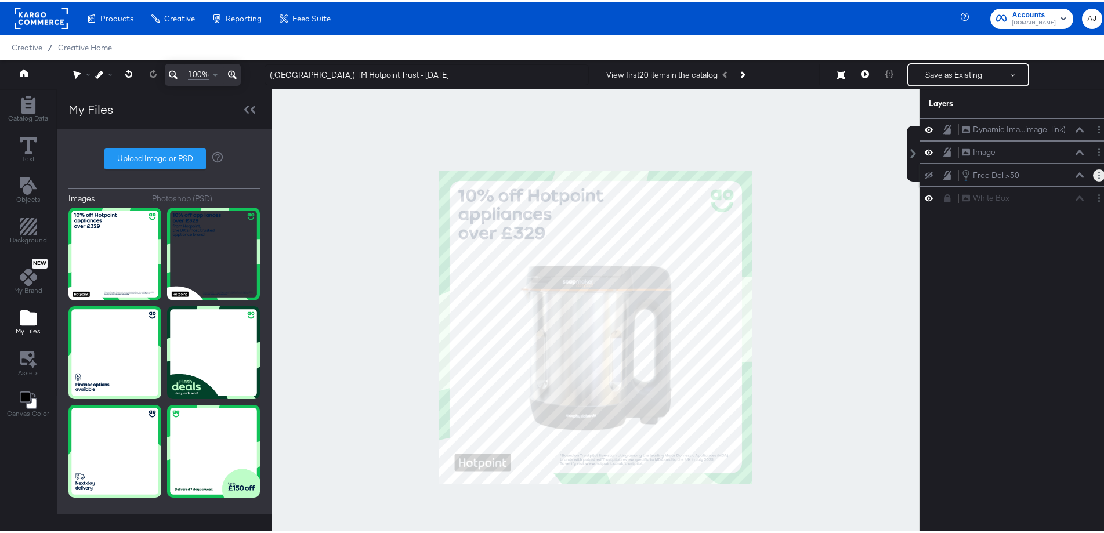
click at [1093, 175] on button "Layer Options" at bounding box center [1099, 173] width 12 height 12
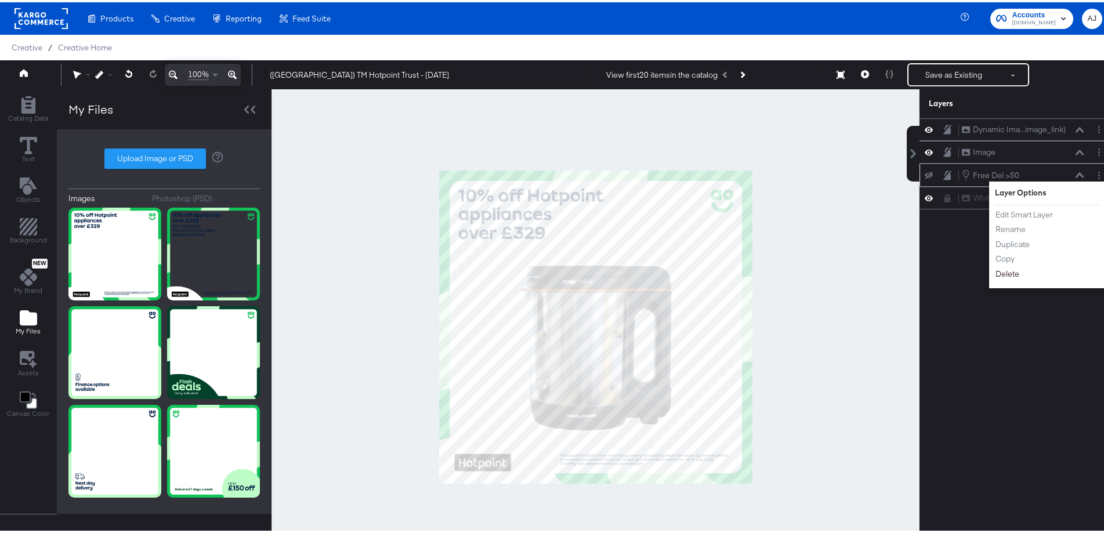
click at [1002, 272] on button "Delete" at bounding box center [1007, 272] width 25 height 12
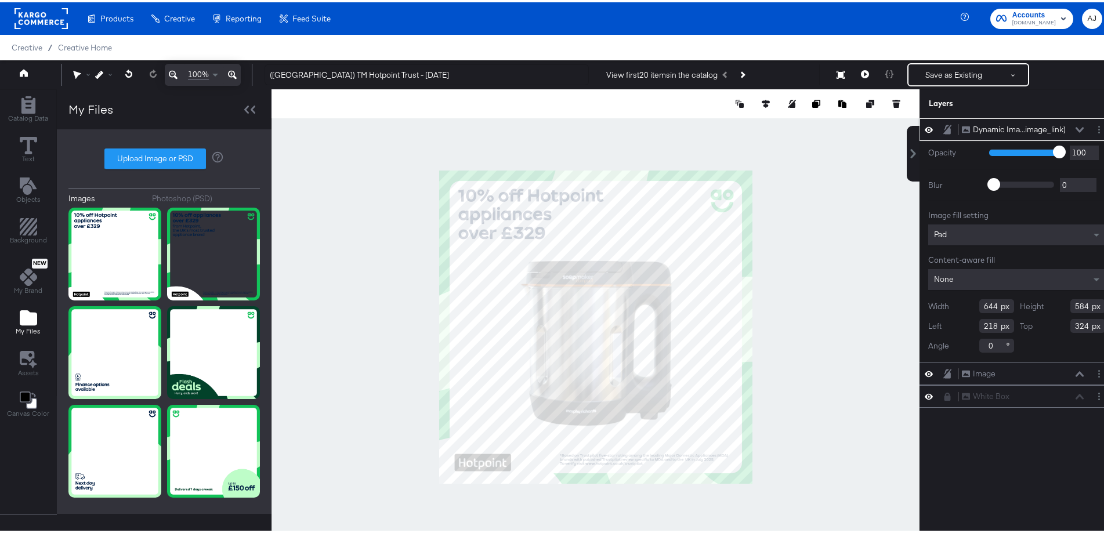
type input "308"
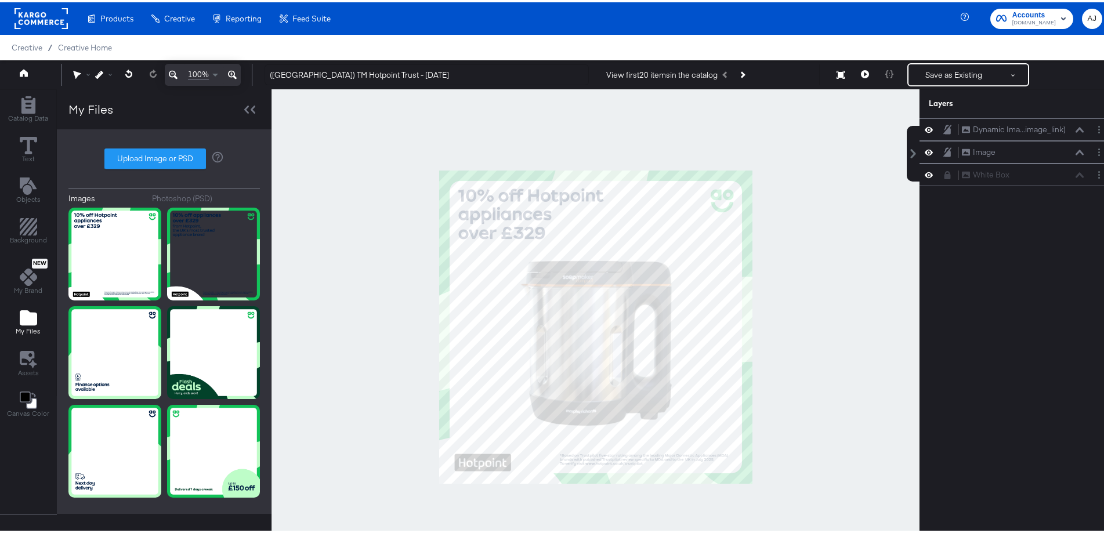
click at [837, 213] on div at bounding box center [596, 325] width 648 height 476
click at [745, 71] on button "Next Product" at bounding box center [742, 72] width 16 height 21
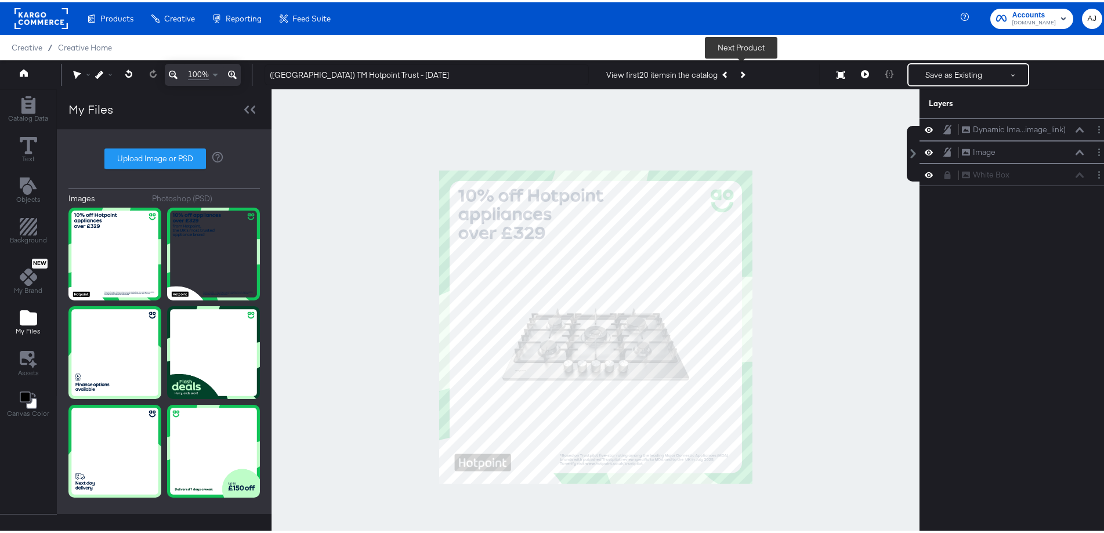
click at [745, 71] on button "Next Product" at bounding box center [742, 72] width 16 height 21
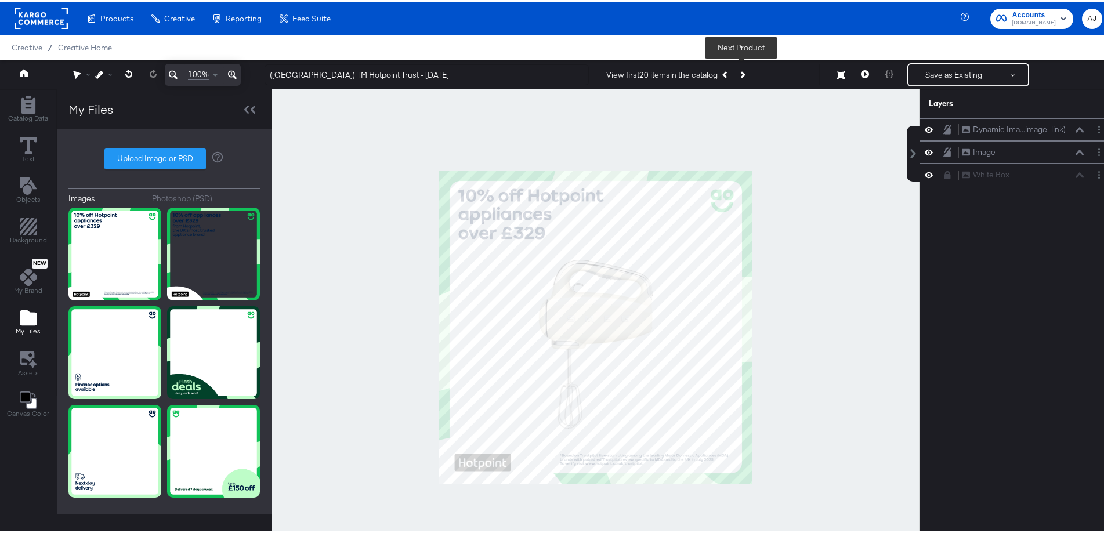
click at [745, 71] on button "Next Product" at bounding box center [742, 72] width 16 height 21
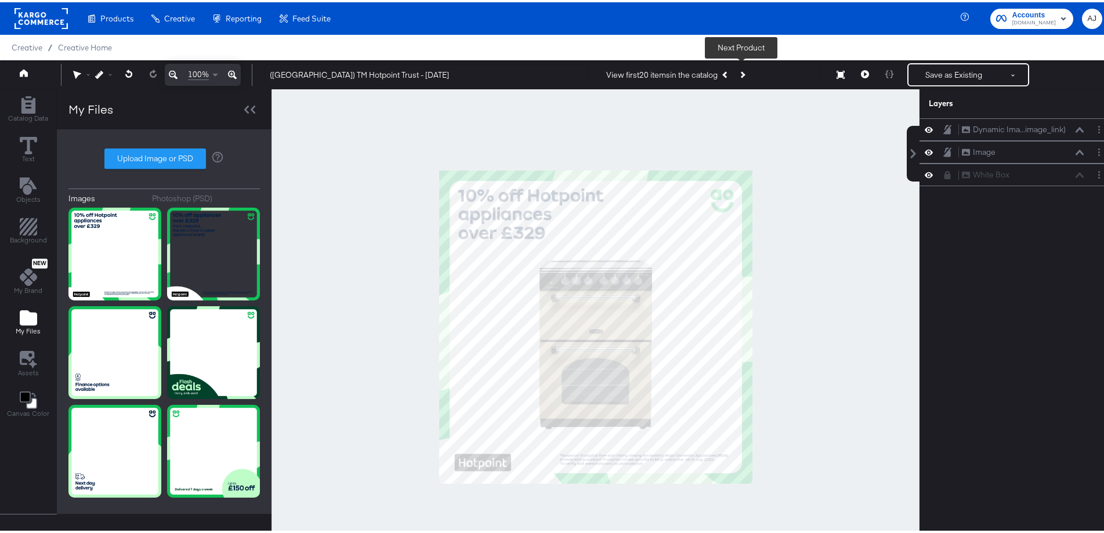
click at [745, 71] on button "Next Product" at bounding box center [742, 72] width 16 height 21
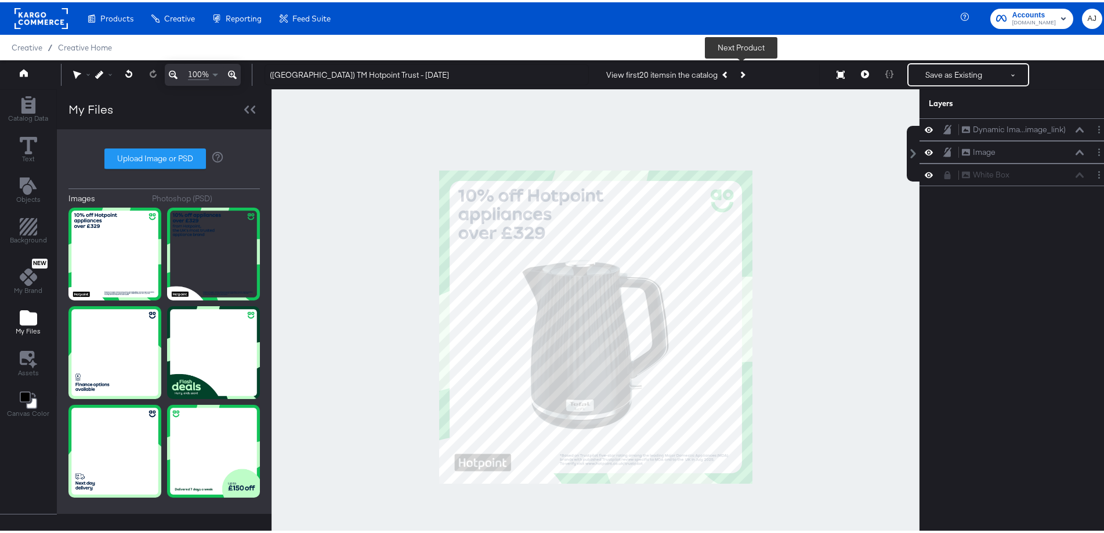
click at [745, 71] on button "Next Product" at bounding box center [742, 72] width 16 height 21
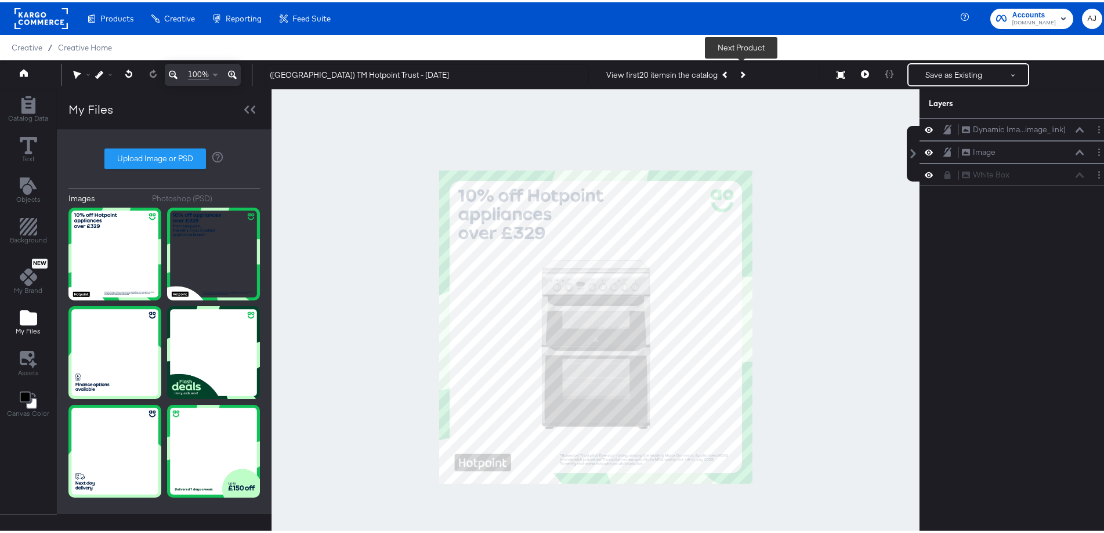
click at [745, 71] on button "Next Product" at bounding box center [742, 72] width 16 height 21
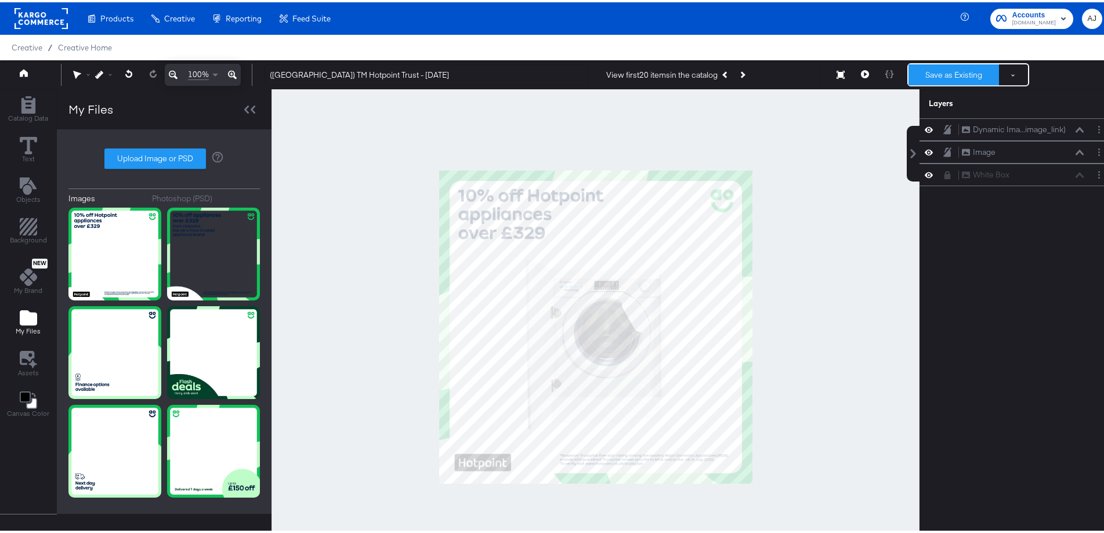
click at [938, 78] on button "Save as Existing" at bounding box center [954, 72] width 91 height 21
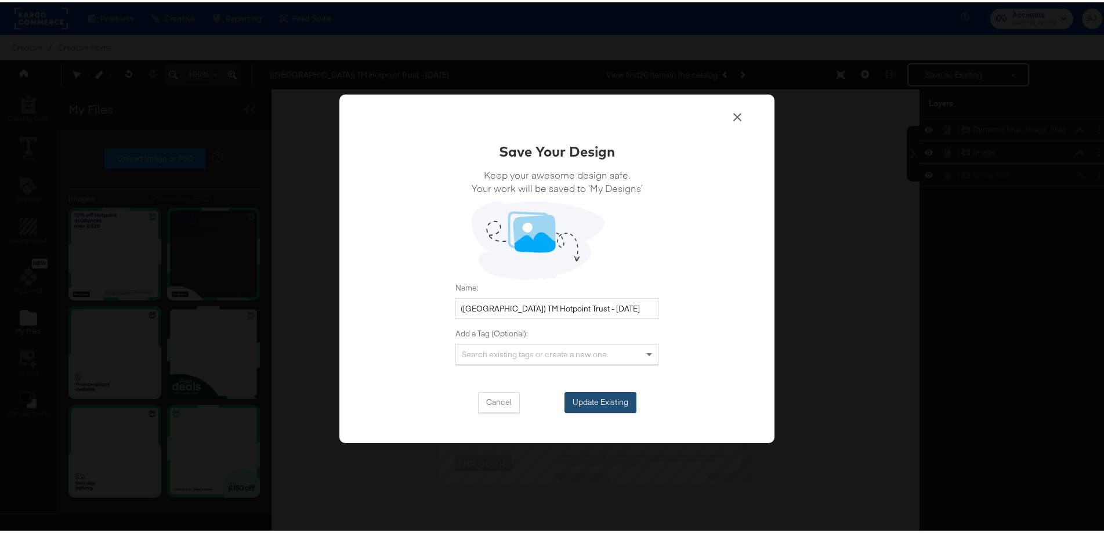
click at [615, 403] on button "Update Existing" at bounding box center [601, 400] width 72 height 21
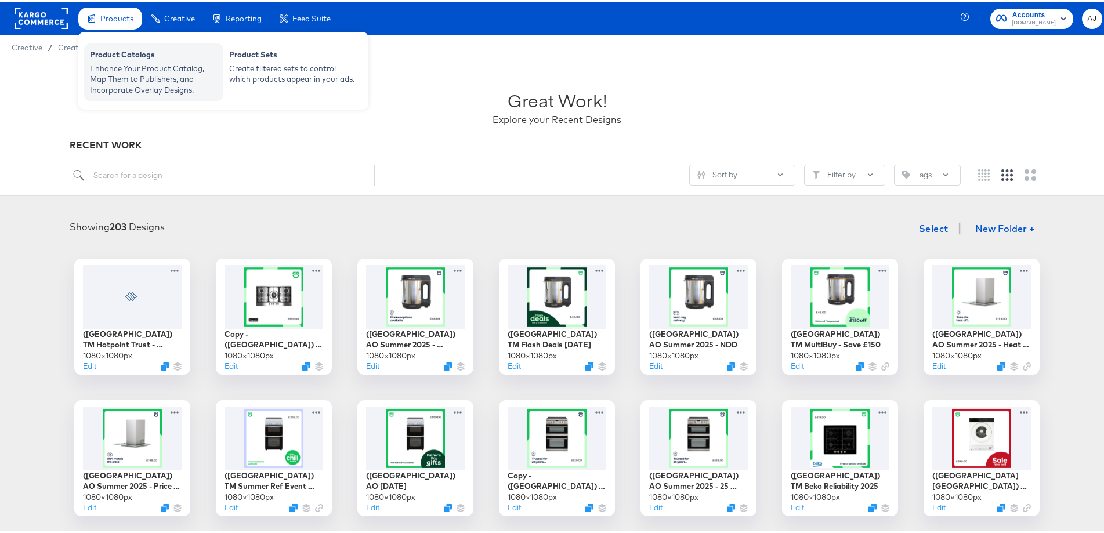
click at [125, 60] on div "Product Catalogs" at bounding box center [154, 54] width 128 height 14
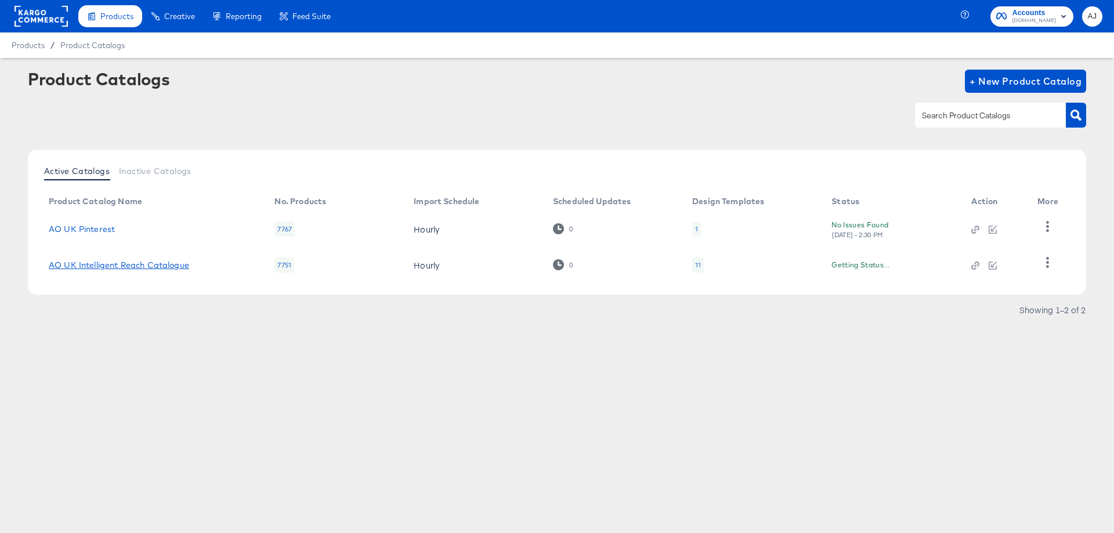
click at [143, 270] on link "AO UK Intelligent Reach Catalogue" at bounding box center [119, 265] width 140 height 9
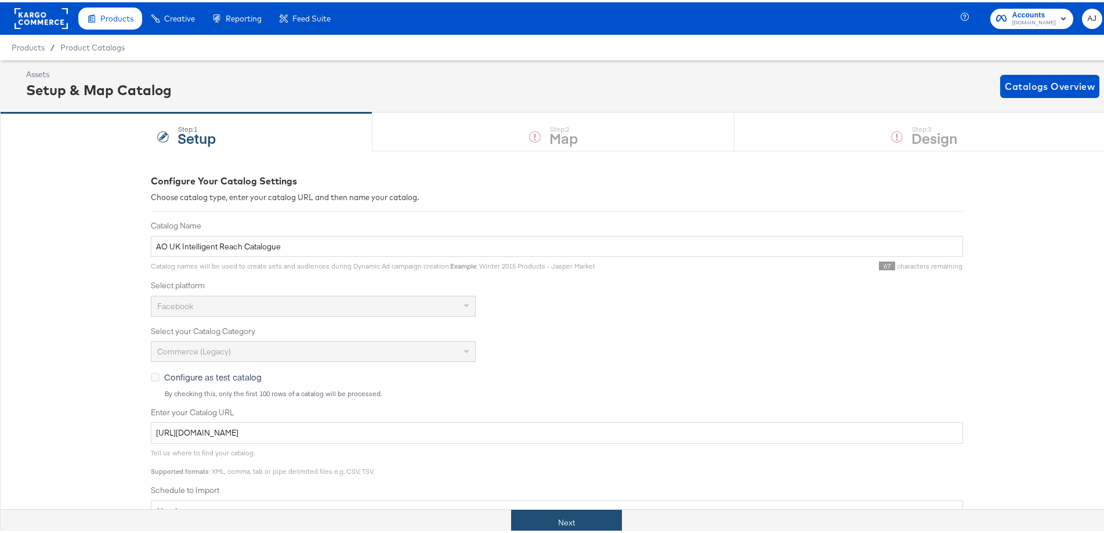
click at [586, 526] on button "Next" at bounding box center [566, 521] width 111 height 26
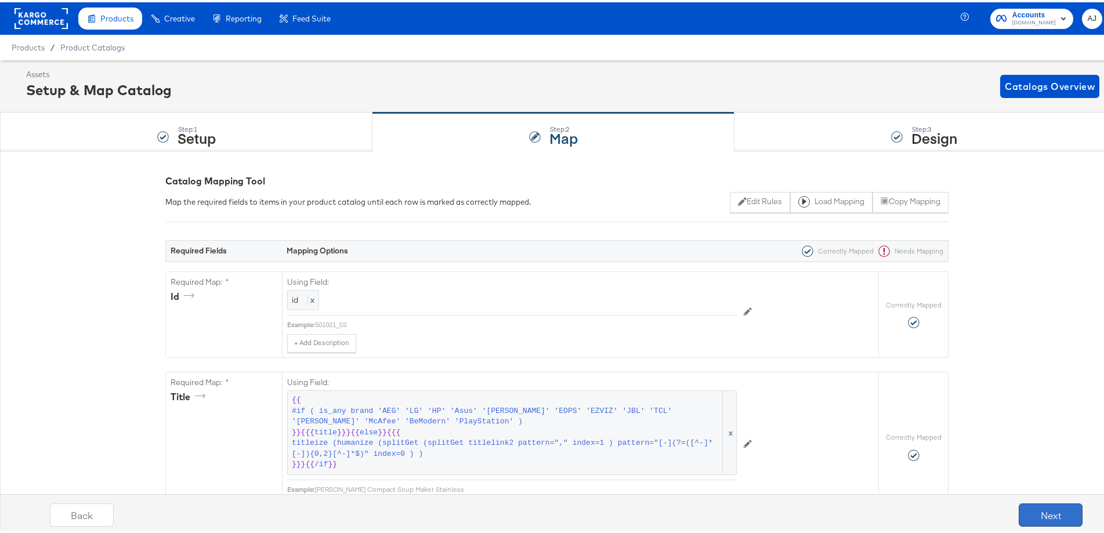
click at [1059, 512] on button "Next" at bounding box center [1051, 512] width 64 height 23
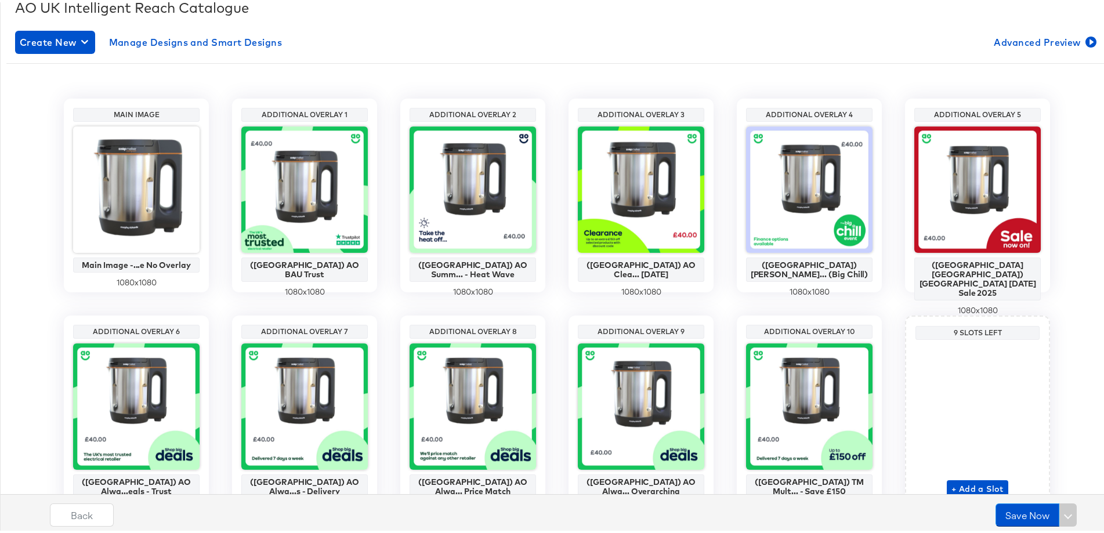
scroll to position [116, 0]
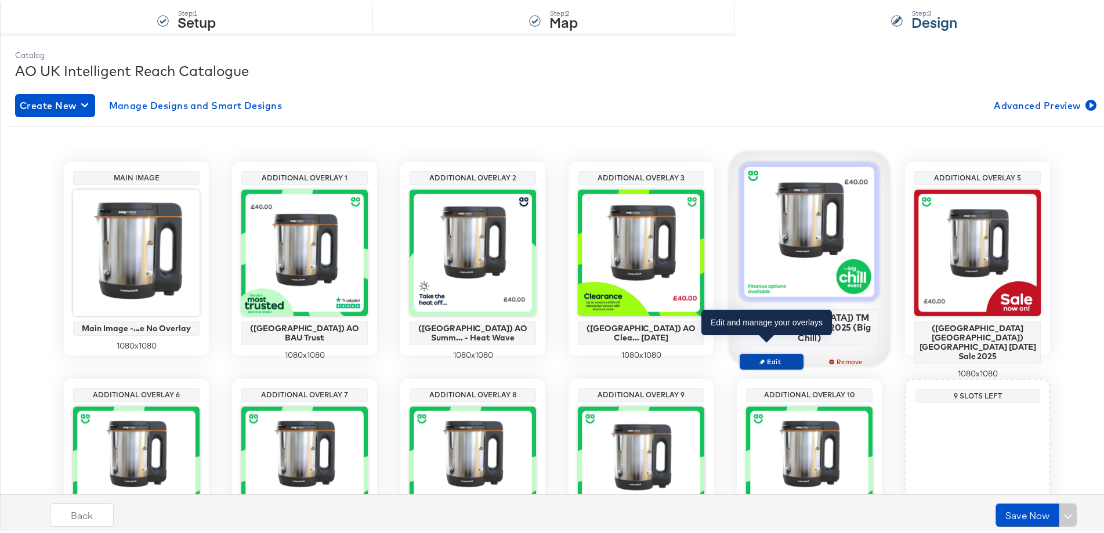
click at [774, 355] on span "Edit" at bounding box center [771, 359] width 53 height 9
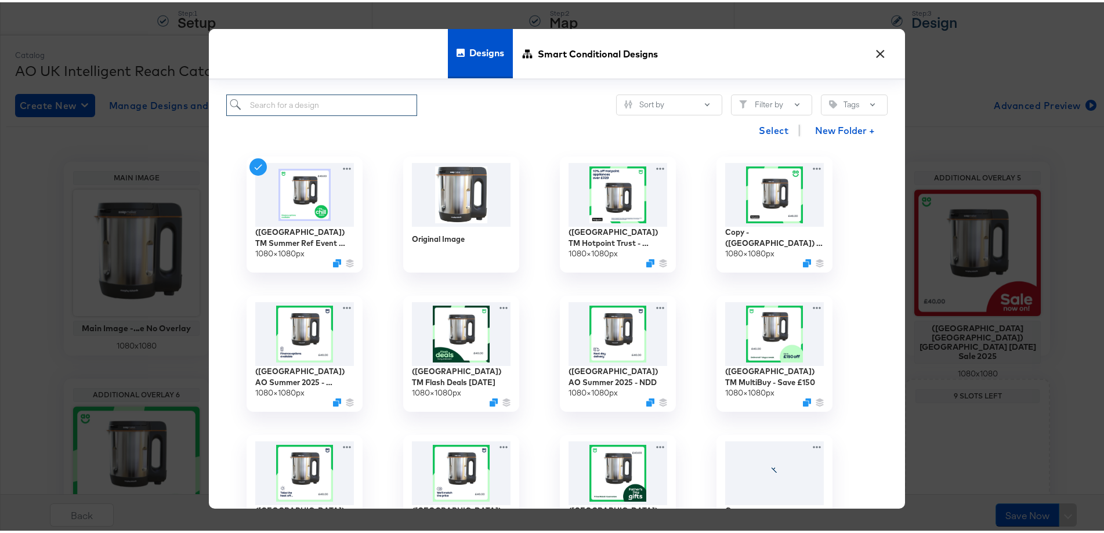
click at [292, 107] on input "search" at bounding box center [321, 102] width 191 height 21
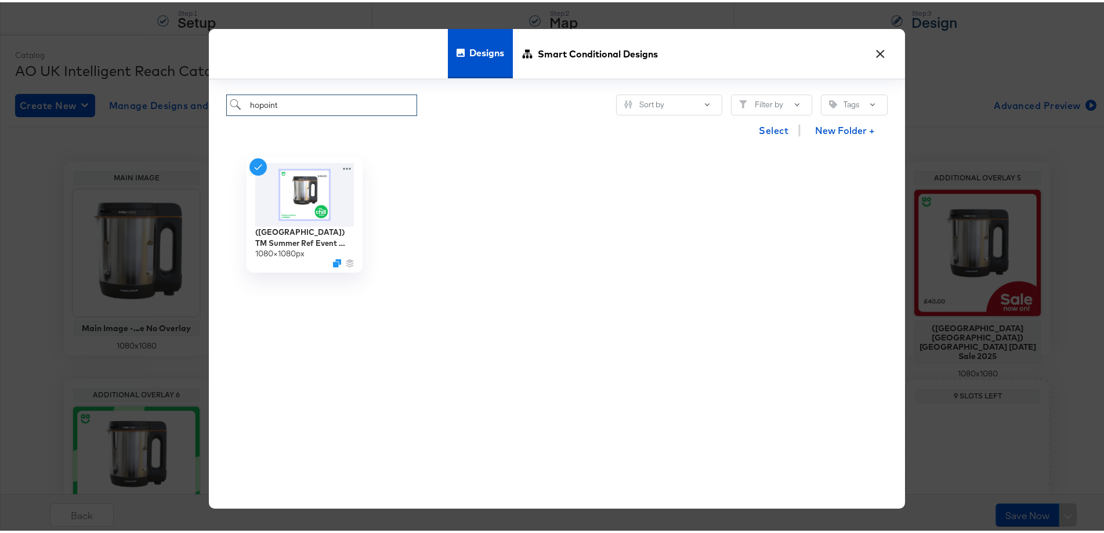
type input "hopoint"
click at [873, 47] on button "×" at bounding box center [880, 48] width 21 height 21
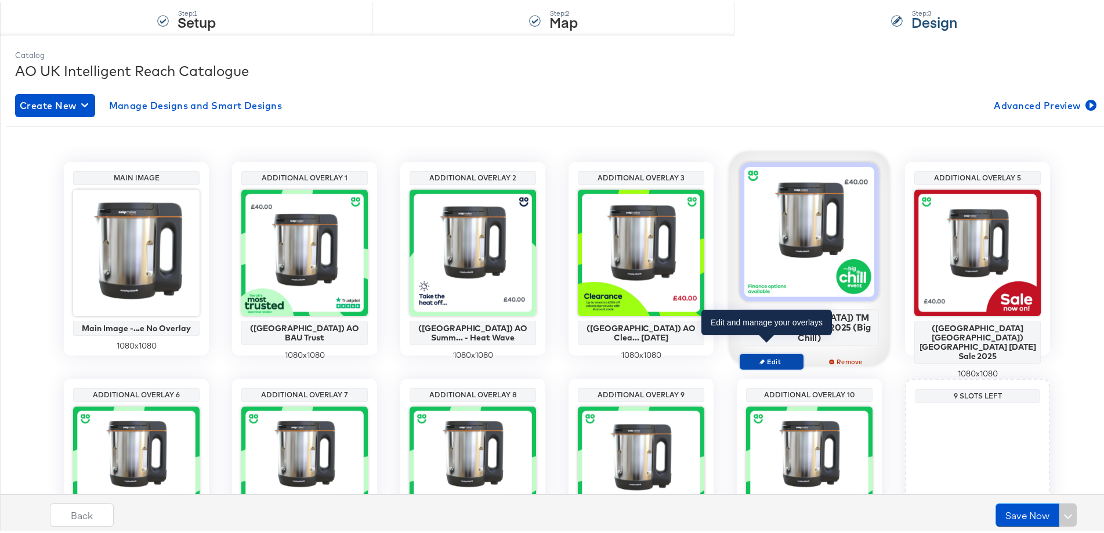
click at [784, 355] on span "Edit" at bounding box center [771, 359] width 53 height 9
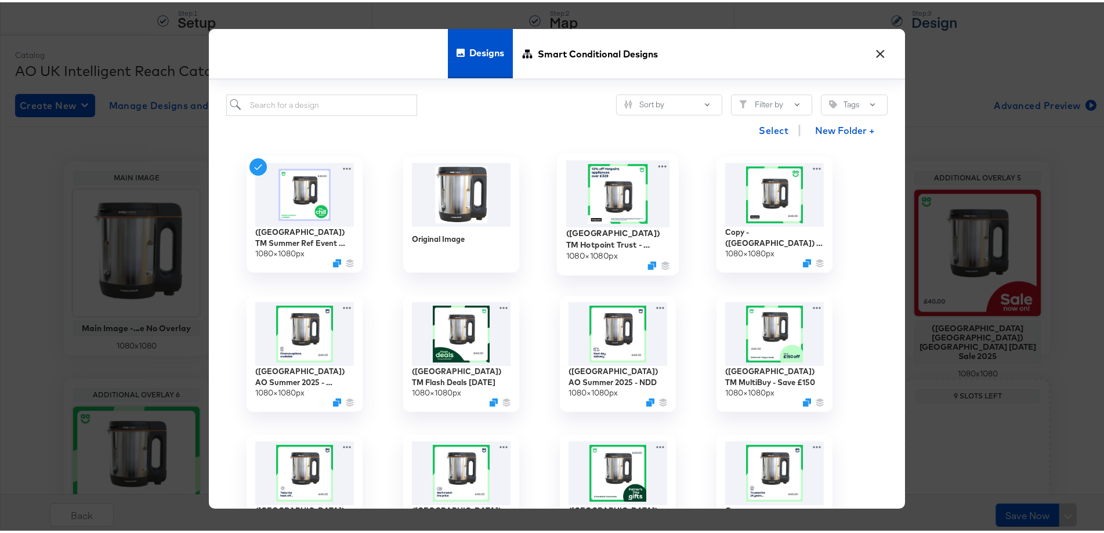
click at [624, 217] on img at bounding box center [618, 191] width 104 height 67
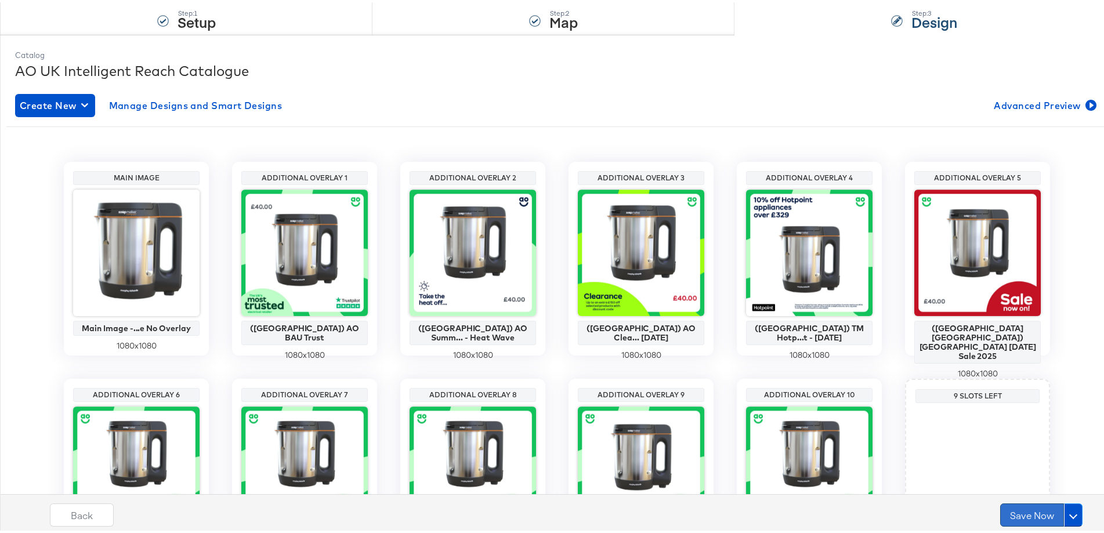
click at [1013, 509] on button "Save Now" at bounding box center [1032, 512] width 64 height 23
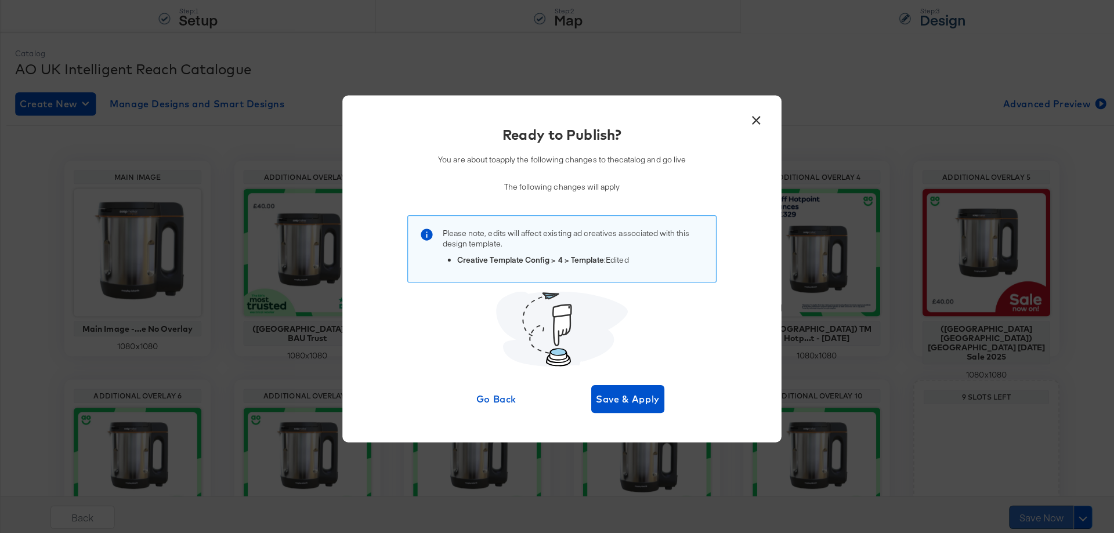
scroll to position [0, 0]
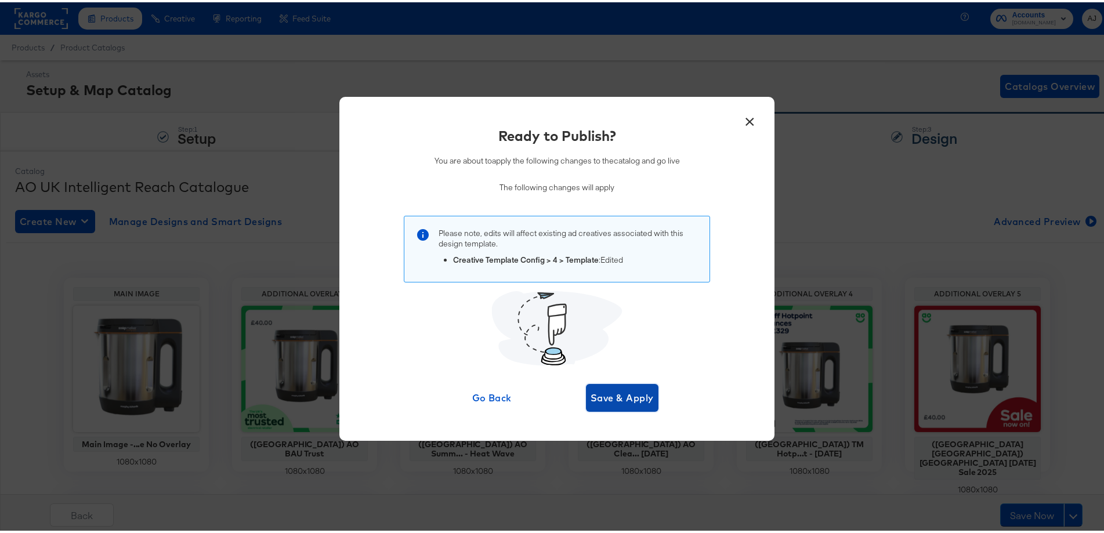
click at [634, 399] on span "Save & Apply" at bounding box center [622, 396] width 63 height 16
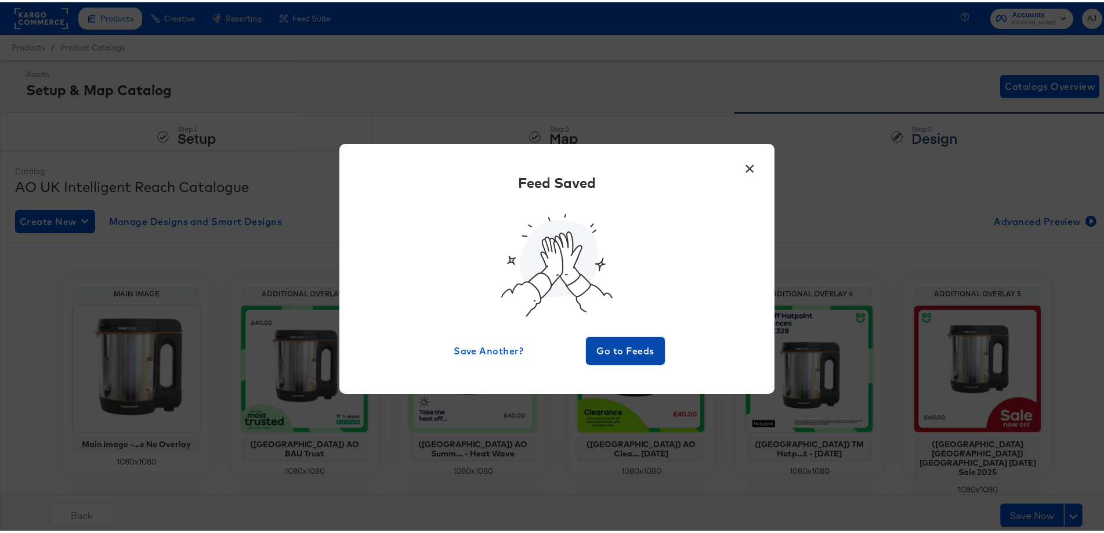
click at [610, 345] on span "Go to Feeds" at bounding box center [626, 349] width 70 height 16
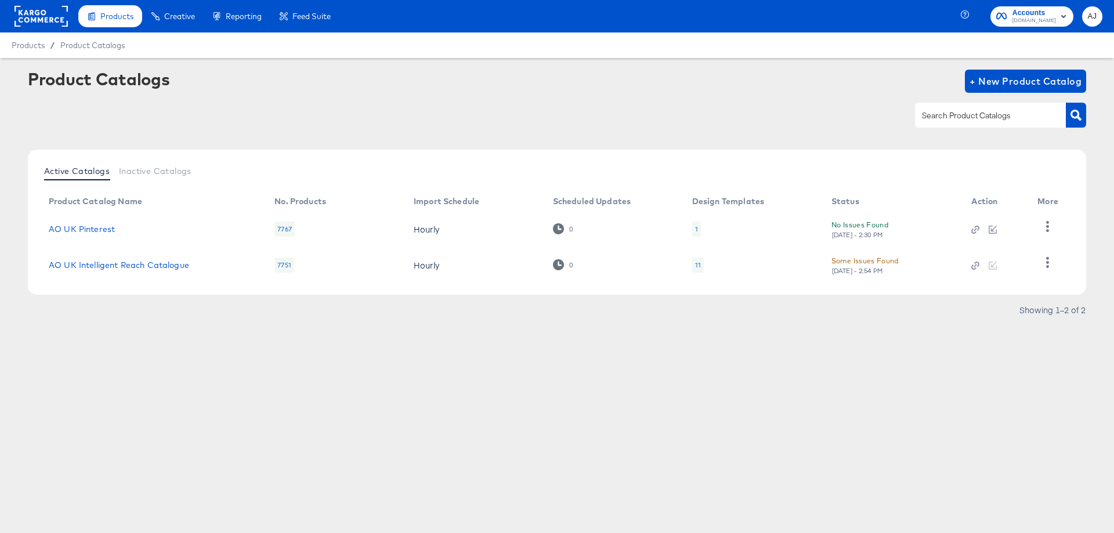
click at [36, 15] on rect at bounding box center [41, 16] width 53 height 21
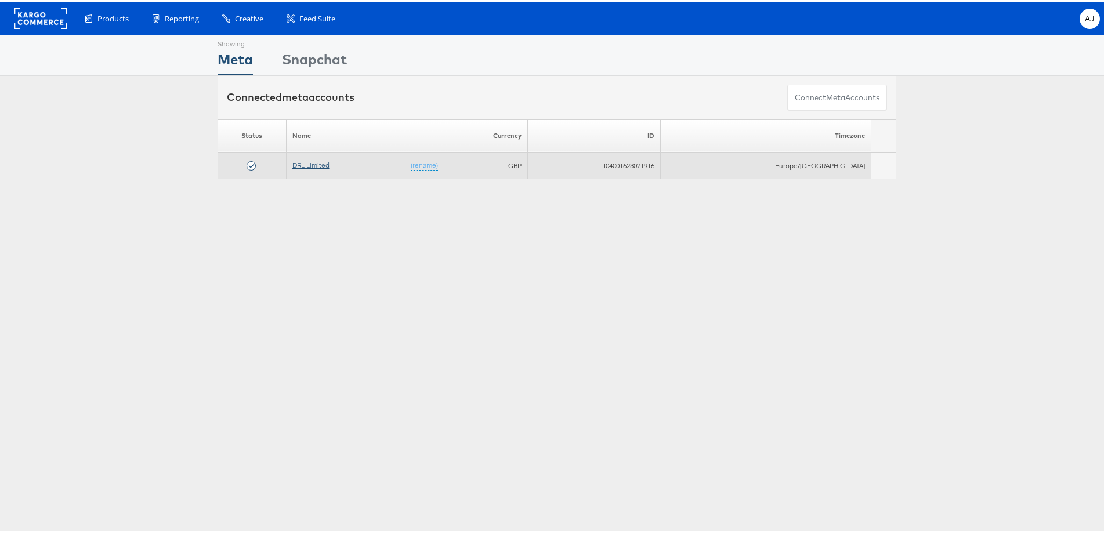
click at [330, 165] on link "DRL Limited" at bounding box center [310, 162] width 37 height 9
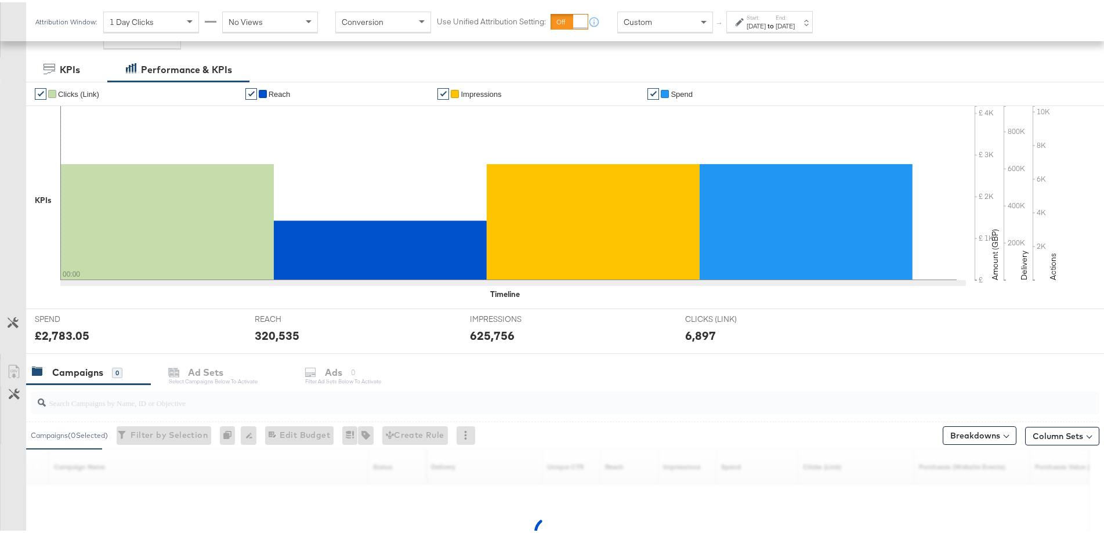
scroll to position [313, 0]
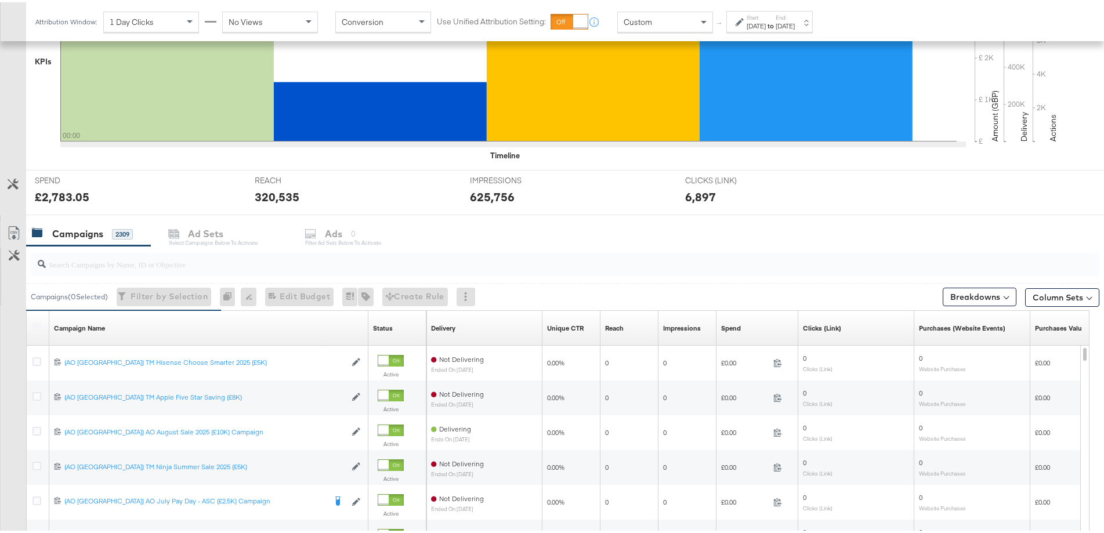
click at [124, 264] on input "search" at bounding box center [524, 257] width 956 height 23
click at [174, 262] on input "hotpoint" at bounding box center [524, 257] width 956 height 23
paste input "(AO UK) TM Hotpoint Retargeting Aug 2025 (£9K)"
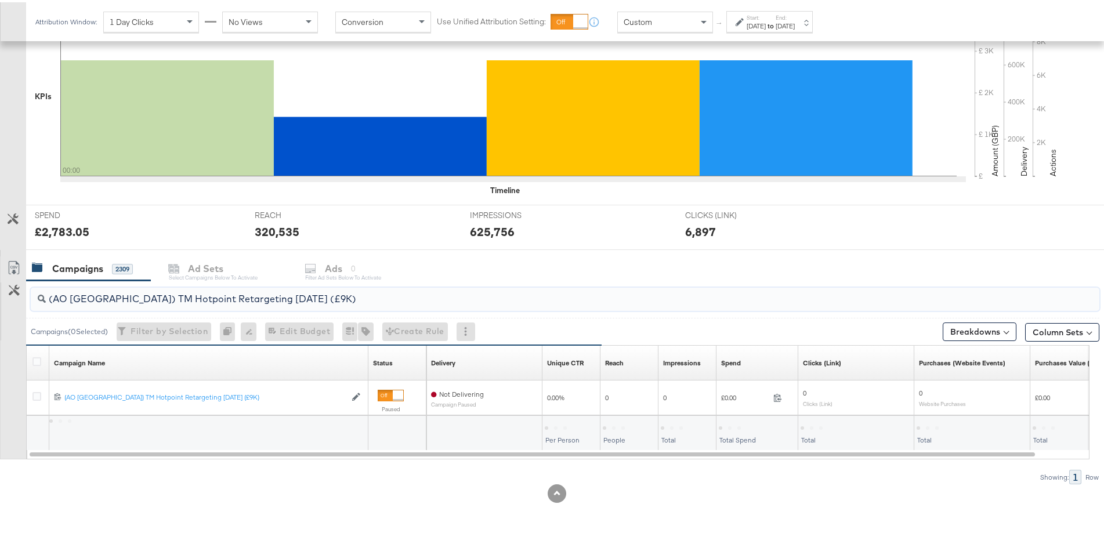
scroll to position [278, 0]
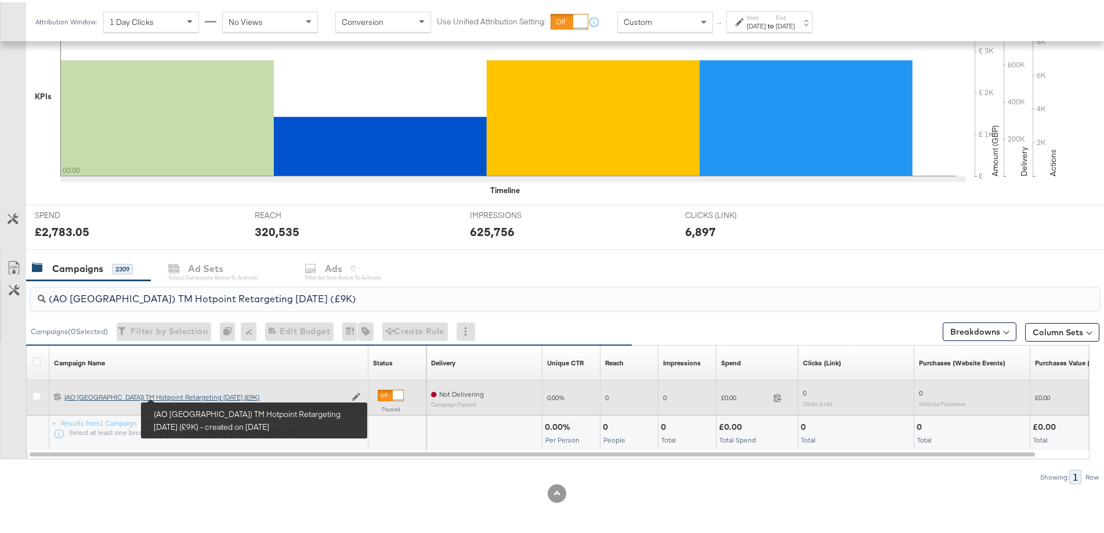
type input "(AO UK) TM Hotpoint Retargeting Aug 2025 (£9K)"
click at [185, 395] on div "(AO UK) TM Hotpoint Retargeting Aug 2025 (£9K) (AO UK) TM Hotpoint Retargeting …" at bounding box center [204, 395] width 281 height 9
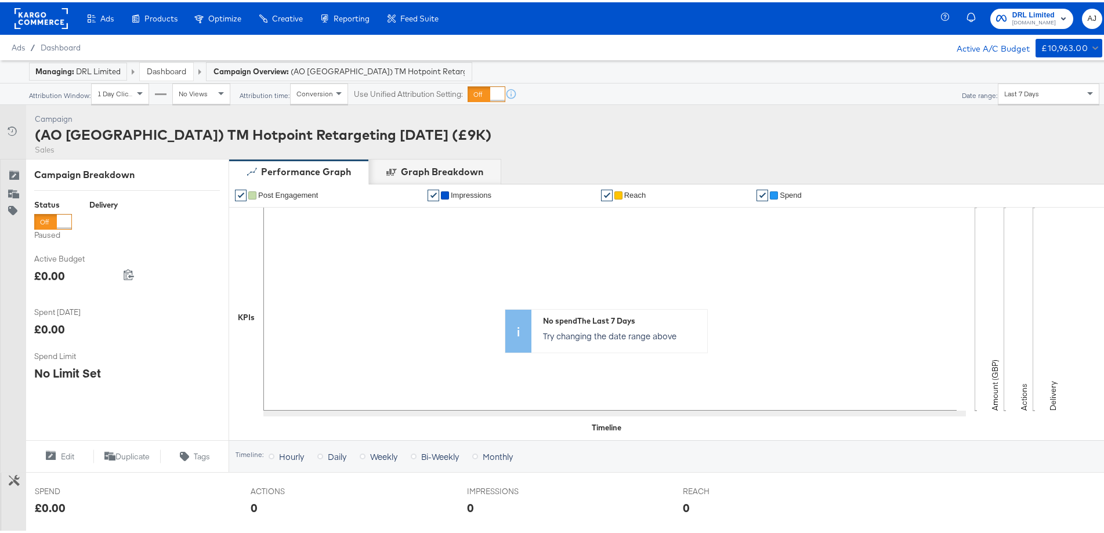
scroll to position [344, 0]
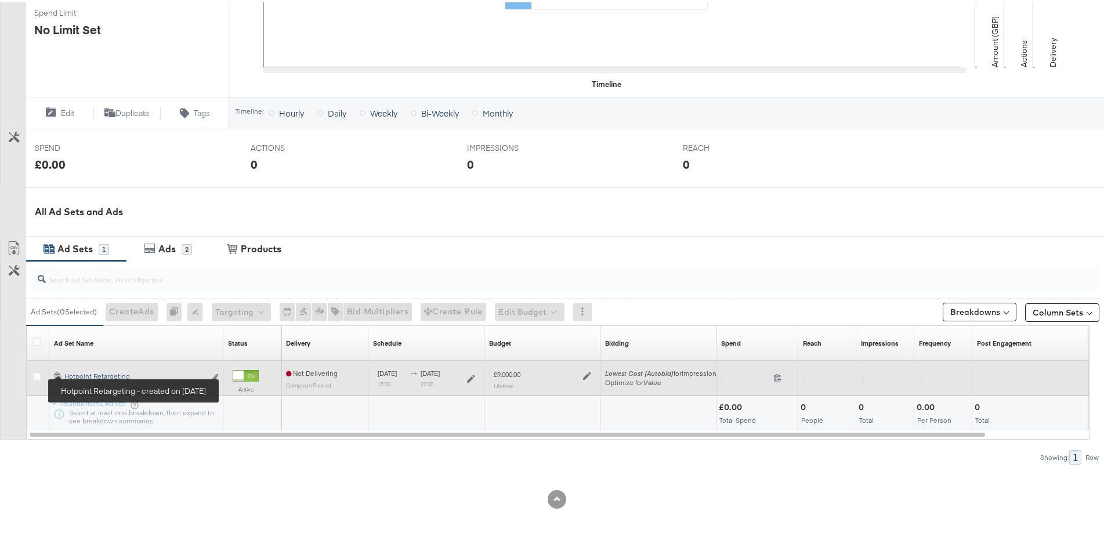
click at [85, 372] on div "Hotpoint Retargeting Hotpoint Retargeting" at bounding box center [134, 374] width 141 height 9
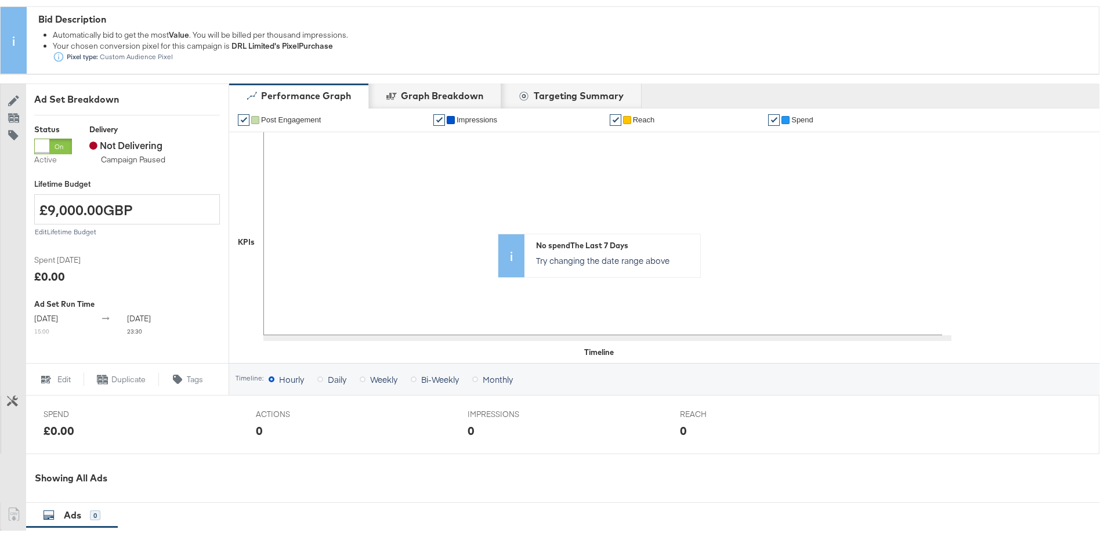
scroll to position [426, 0]
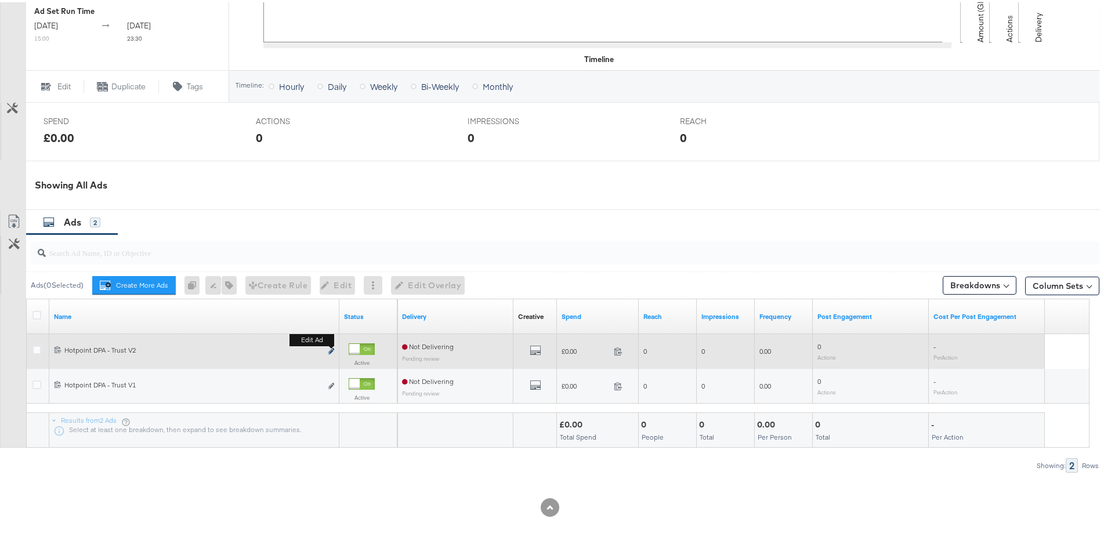
click at [333, 352] on icon "link" at bounding box center [331, 349] width 6 height 6
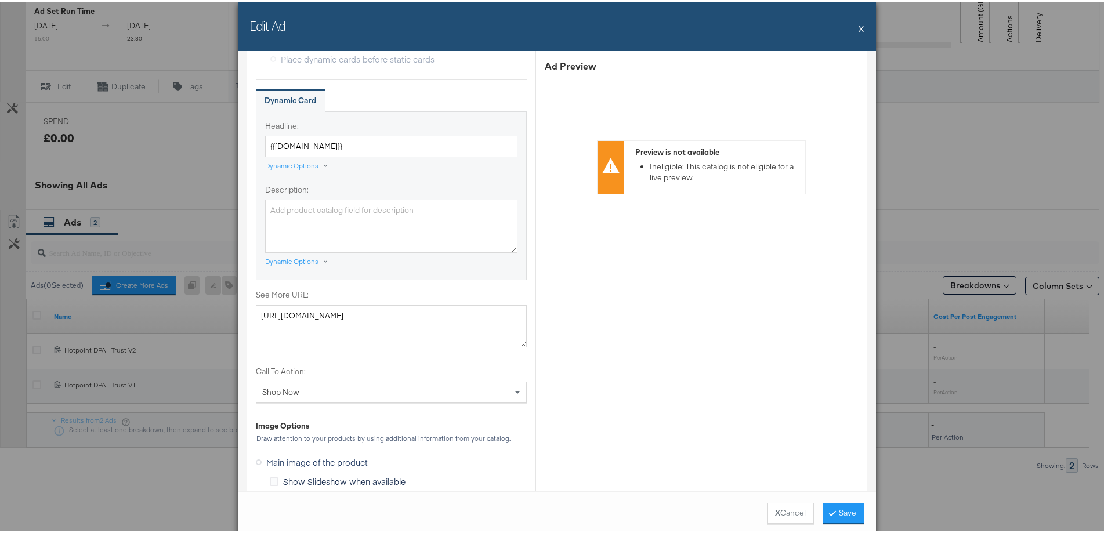
scroll to position [812, 0]
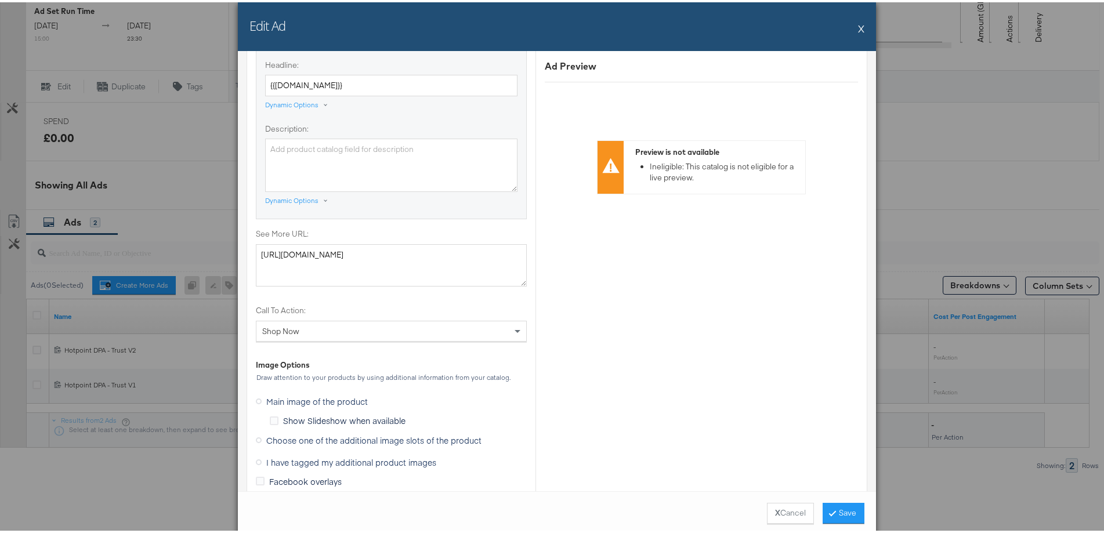
click at [256, 439] on icon at bounding box center [259, 438] width 6 height 6
click at [0, 0] on input "Choose one of the additional image slots of the product" at bounding box center [0, 0] width 0 height 0
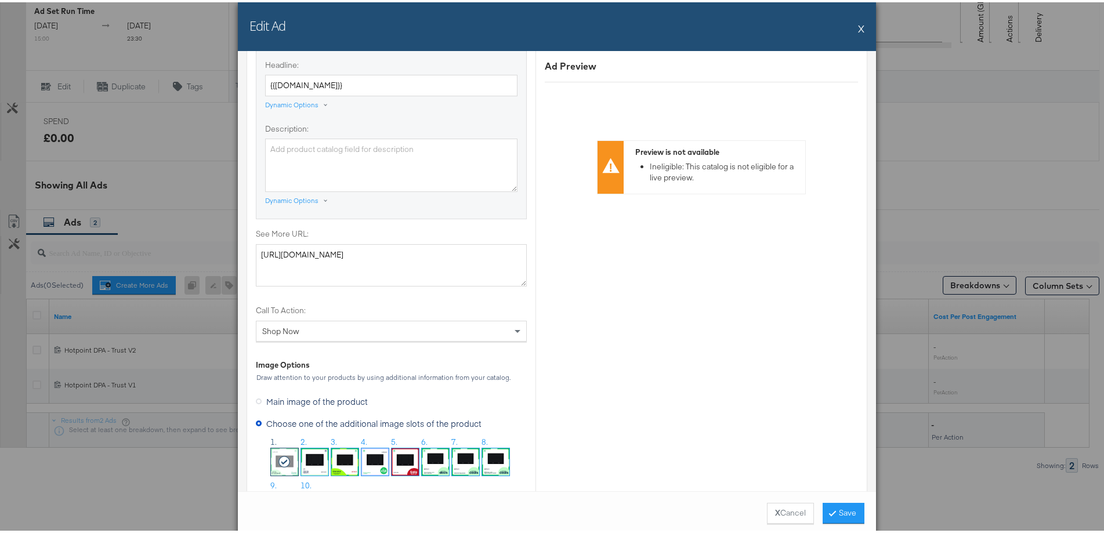
scroll to position [928, 0]
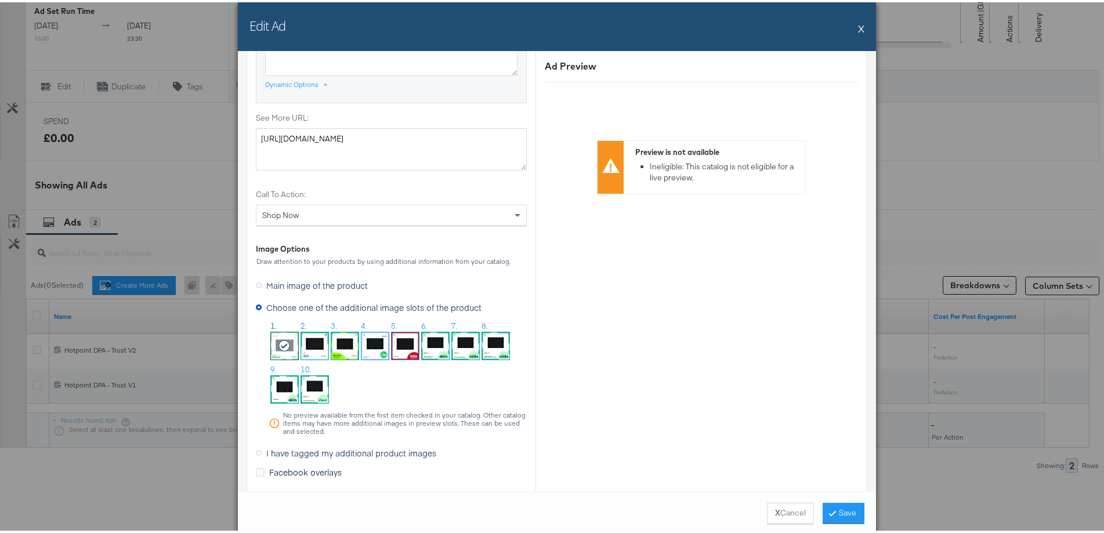
click at [368, 345] on img at bounding box center [375, 343] width 27 height 27
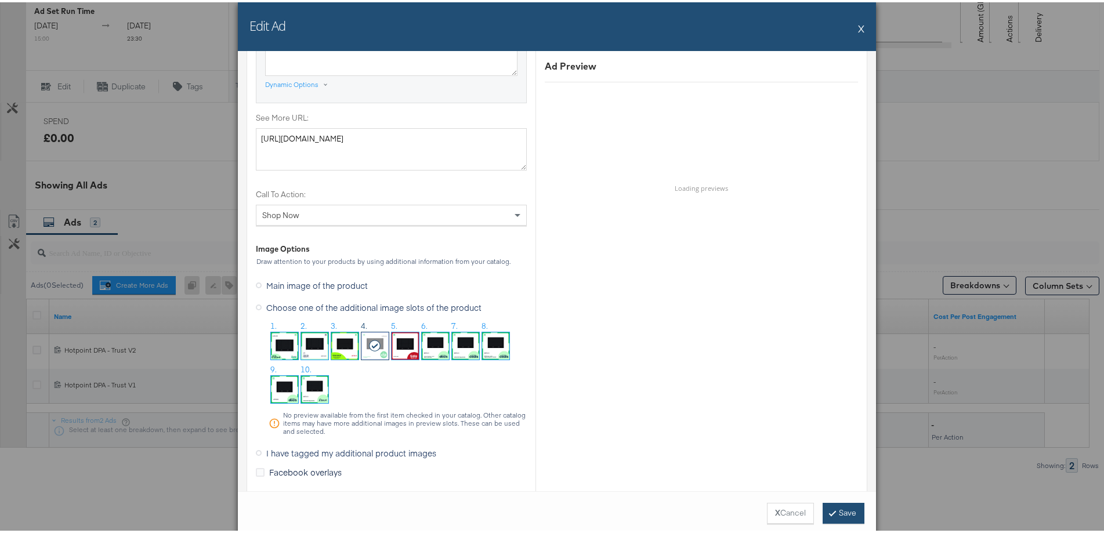
click at [832, 509] on button "Save" at bounding box center [844, 511] width 42 height 21
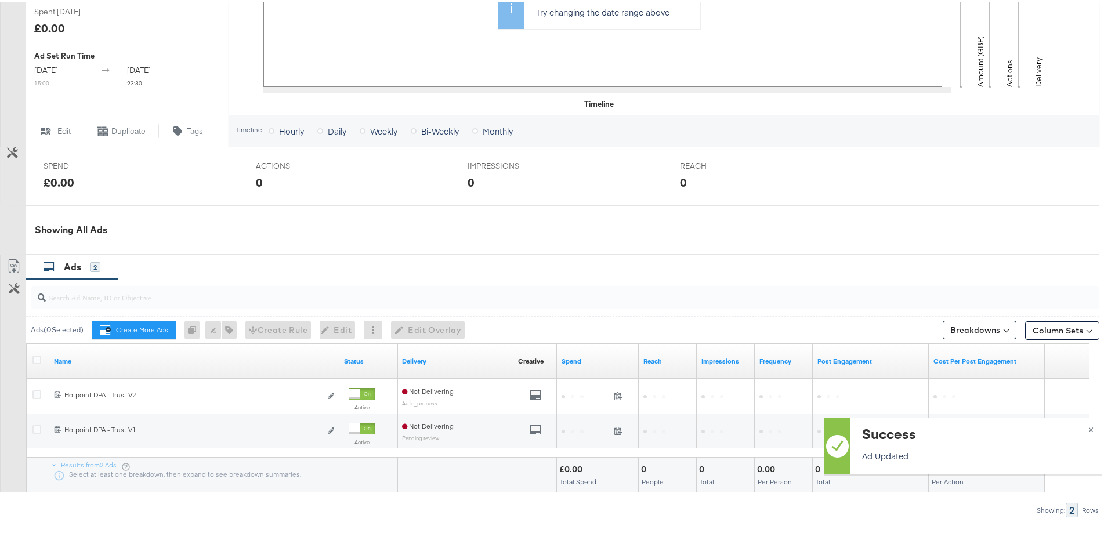
scroll to position [426, 0]
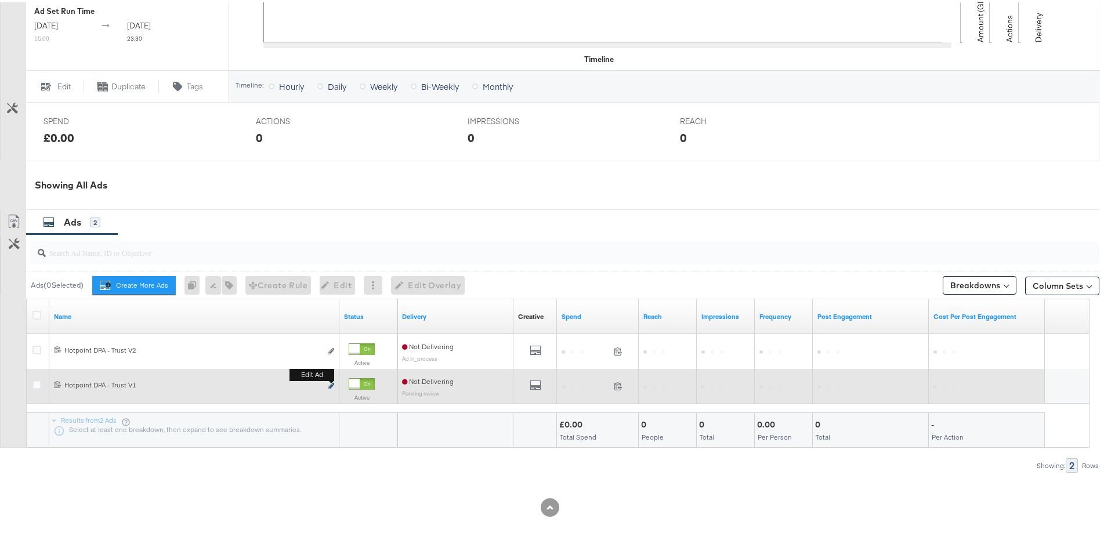
click at [331, 381] on button "Edit ad" at bounding box center [331, 384] width 7 height 12
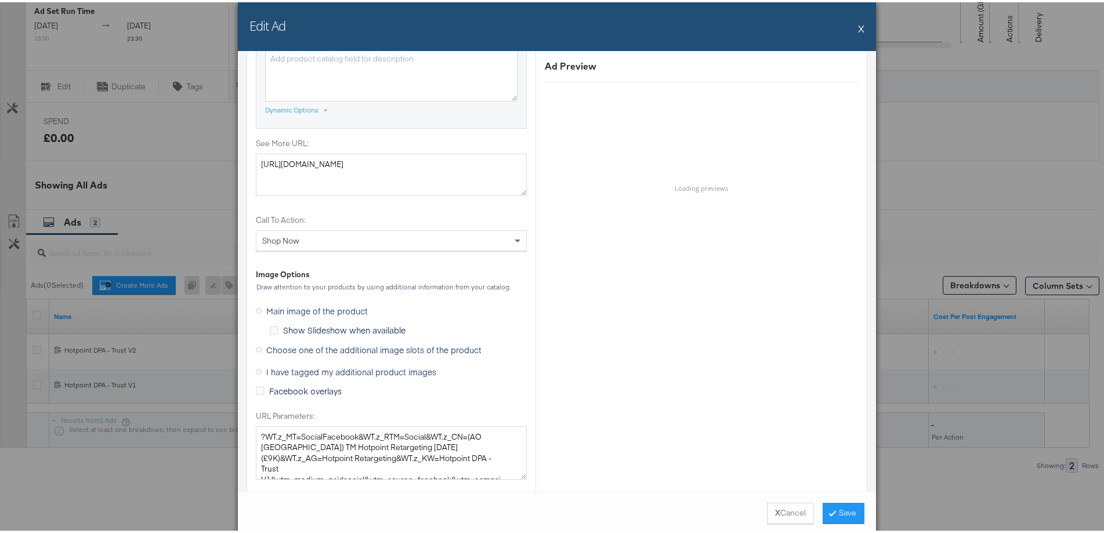
scroll to position [928, 0]
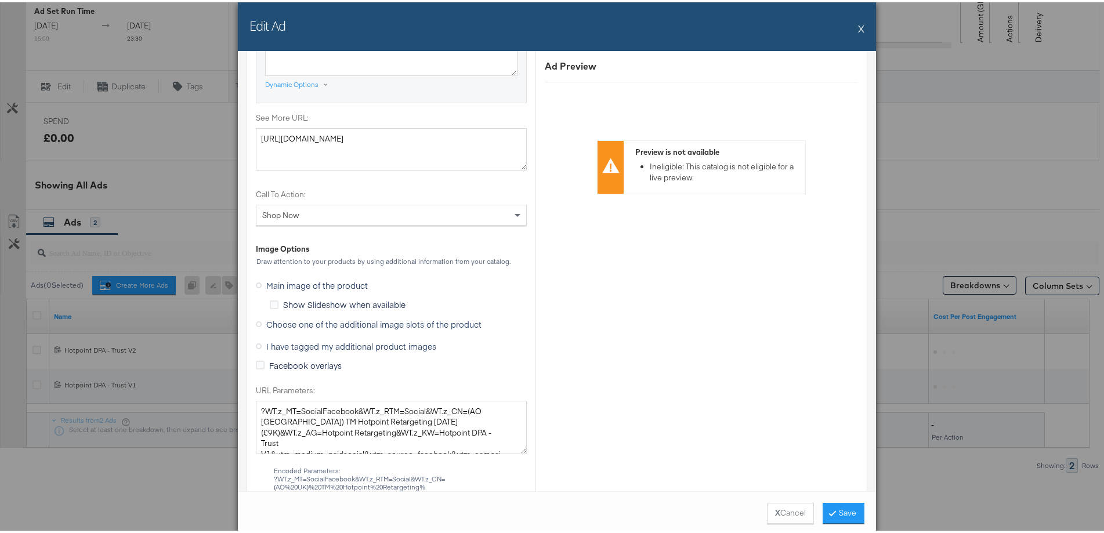
click at [256, 322] on icon at bounding box center [259, 322] width 6 height 6
click at [0, 0] on input "Choose one of the additional image slots of the product" at bounding box center [0, 0] width 0 height 0
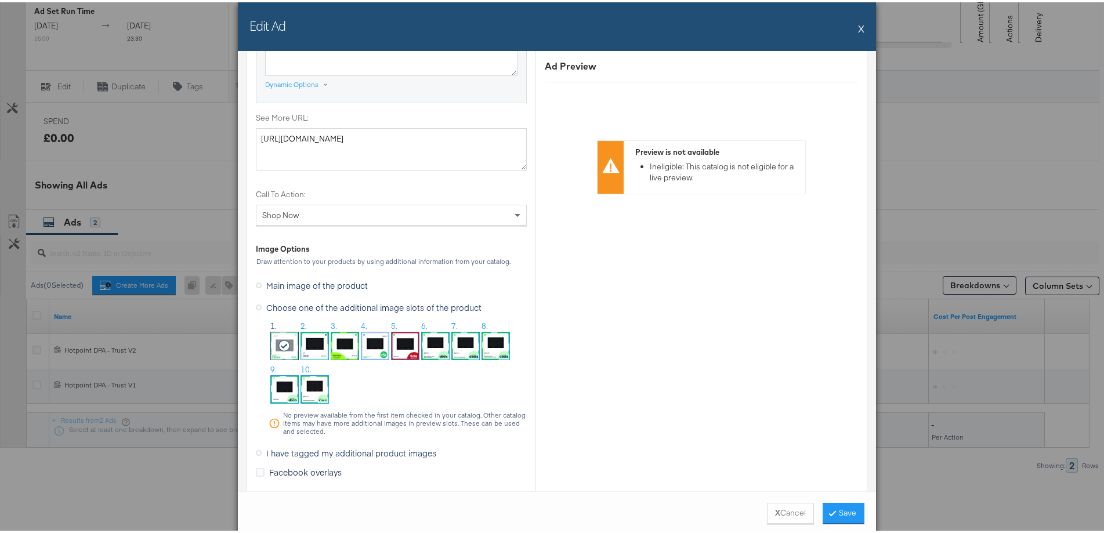
click at [366, 344] on img at bounding box center [375, 343] width 27 height 27
click at [831, 512] on icon at bounding box center [832, 510] width 3 height 7
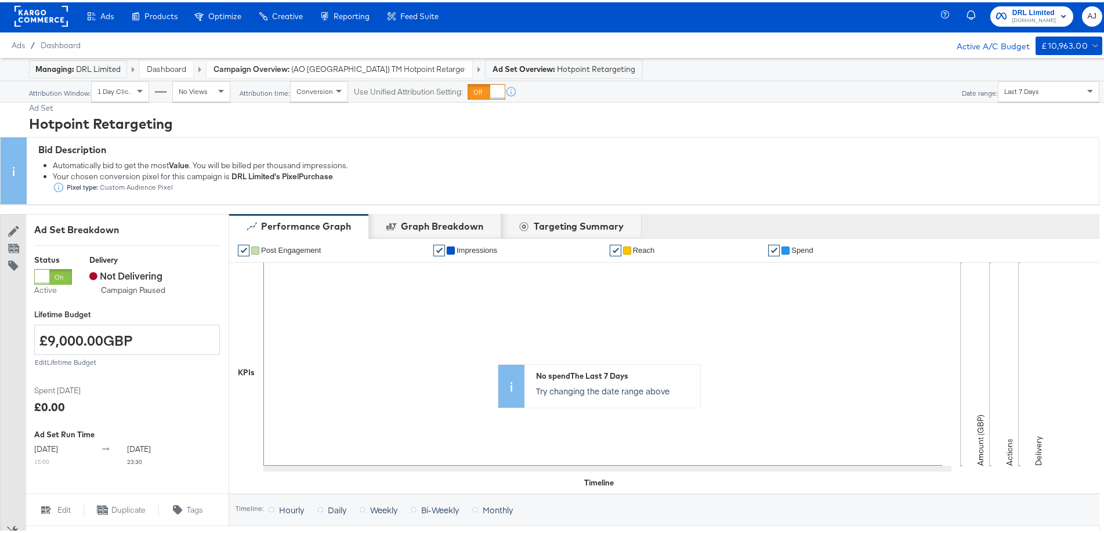
scroll to position [0, 0]
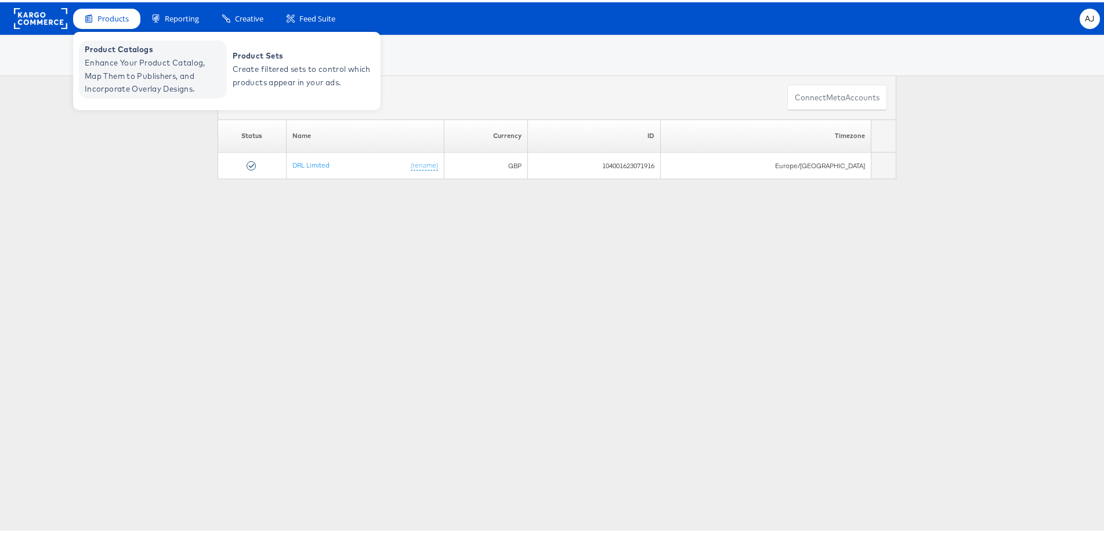
click at [131, 64] on span "Enhance Your Product Catalog, Map Them to Publishers, and Incorporate Overlay D…" at bounding box center [154, 73] width 139 height 39
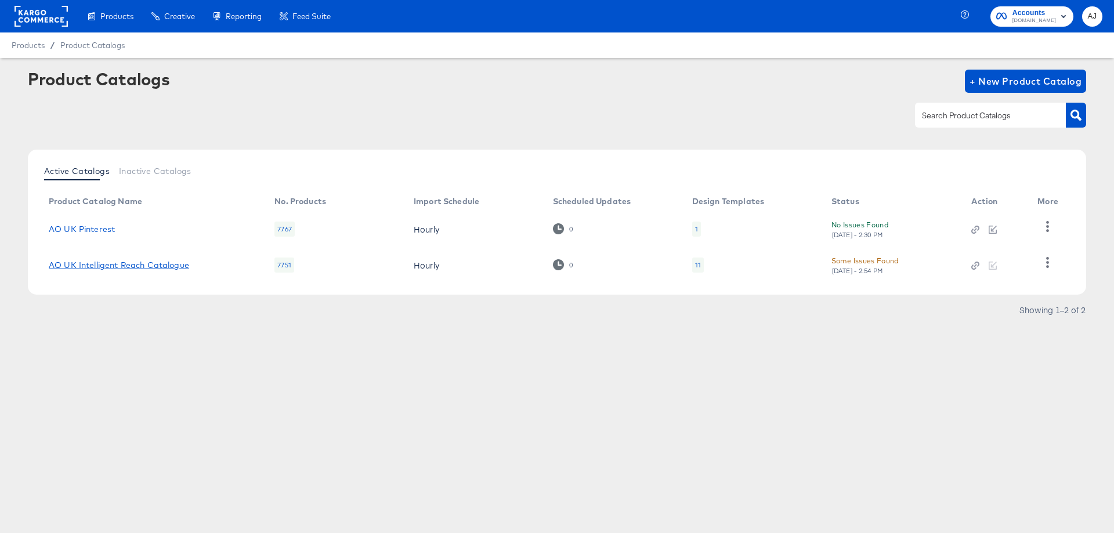
click at [169, 262] on link "AO UK Intelligent Reach Catalogue" at bounding box center [119, 265] width 140 height 9
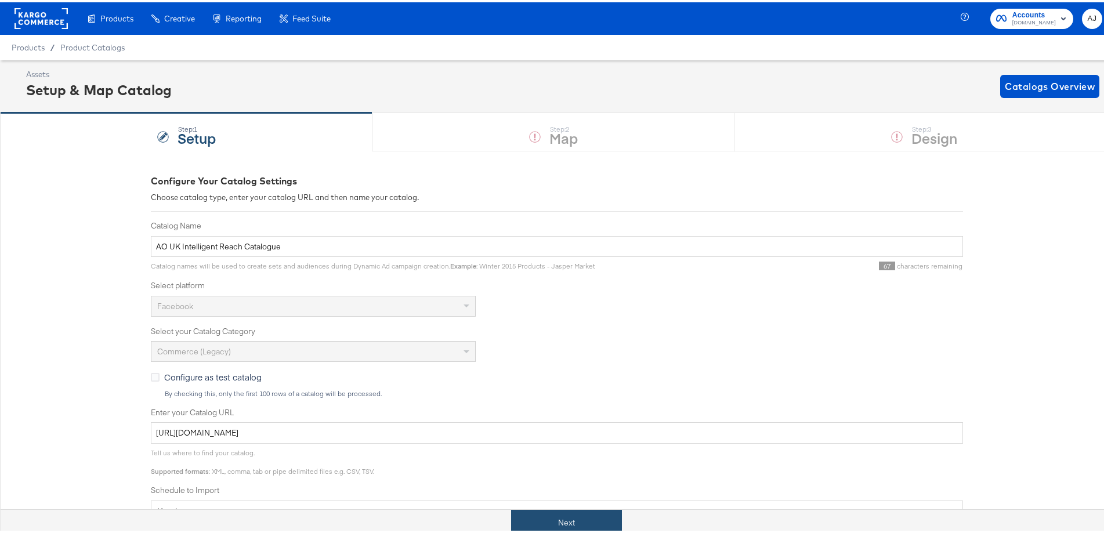
click at [567, 529] on button "Next" at bounding box center [566, 521] width 111 height 26
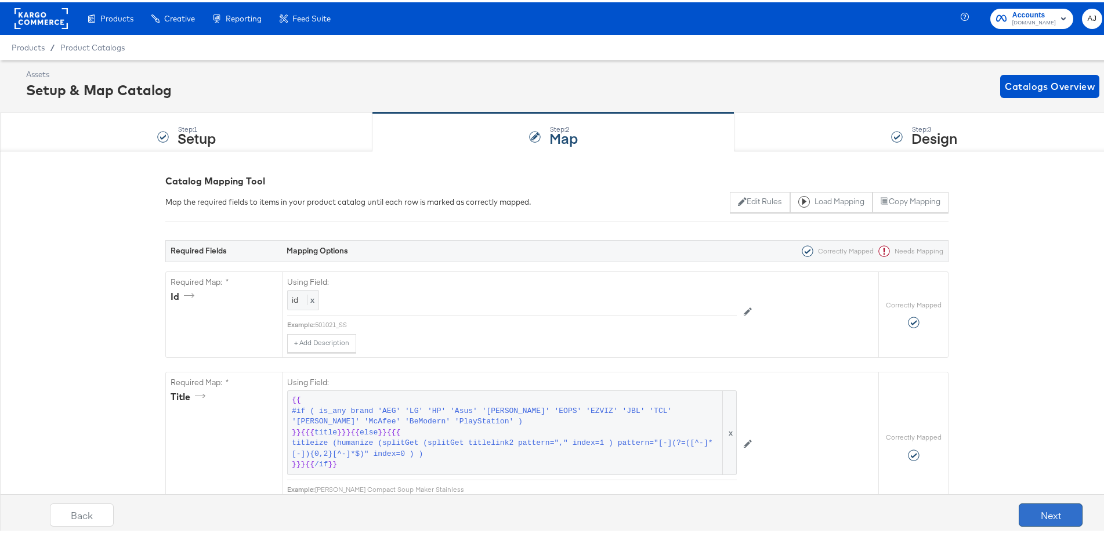
click at [1019, 510] on button "Next" at bounding box center [1051, 512] width 64 height 23
